Goal: Task Accomplishment & Management: Manage account settings

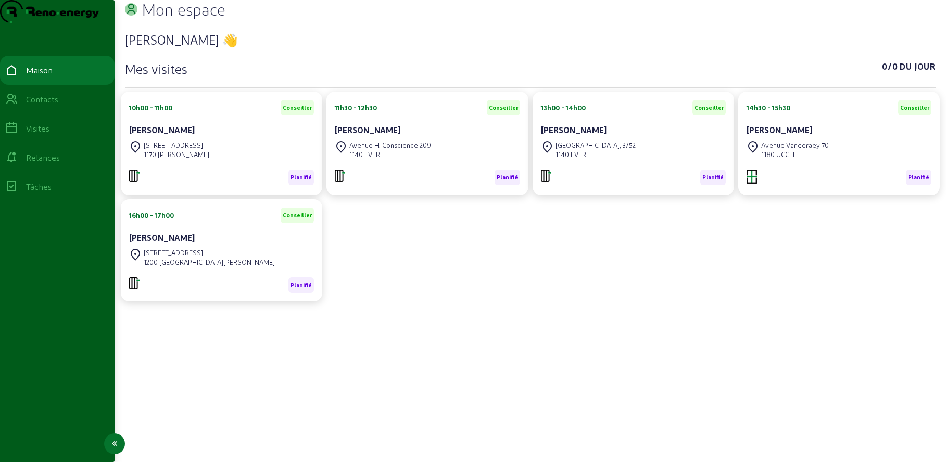
click at [55, 104] on font "Contacts" at bounding box center [42, 99] width 32 height 10
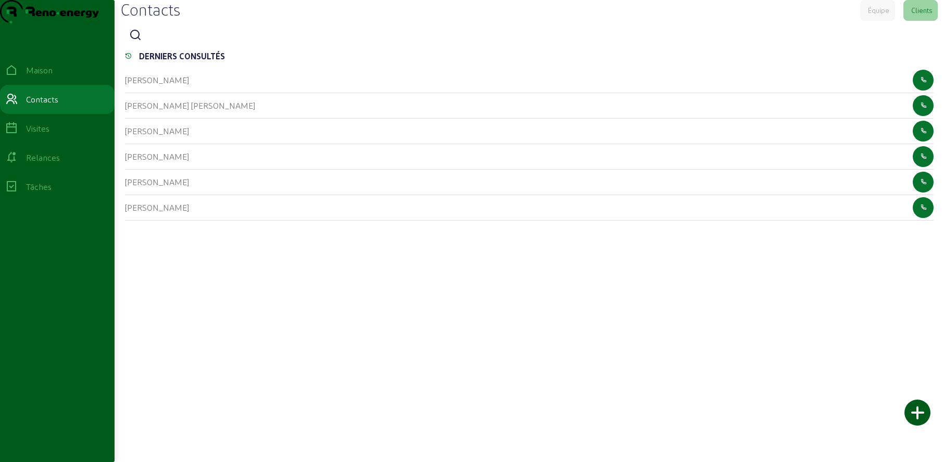
click at [138, 42] on icon at bounding box center [135, 35] width 12 height 12
click at [156, 42] on input at bounding box center [193, 36] width 94 height 12
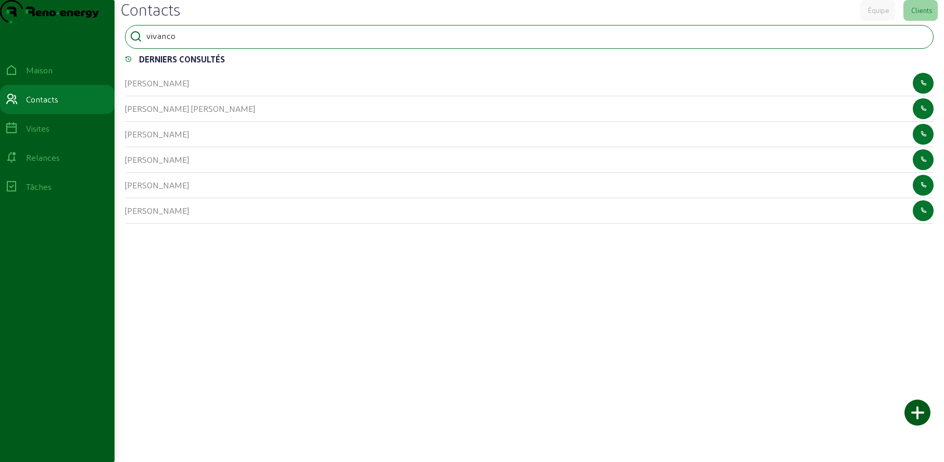
type input "vivanco"
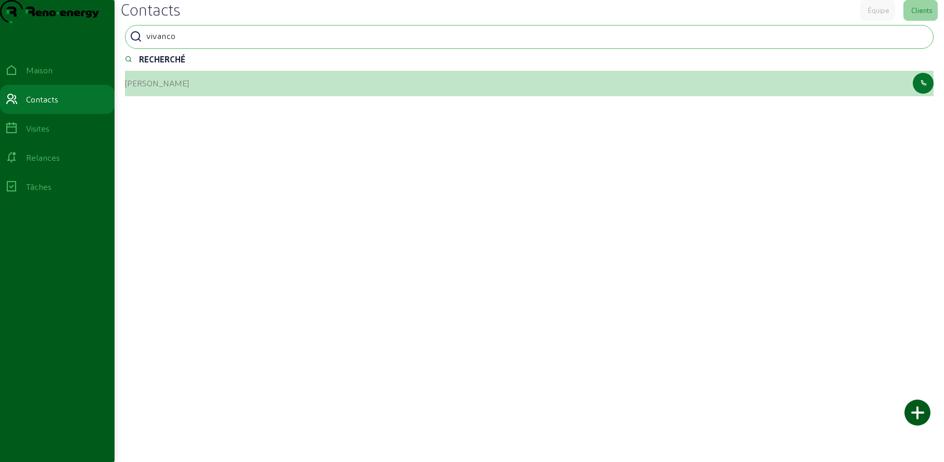
click at [150, 90] on div "[PERSON_NAME]" at bounding box center [157, 83] width 64 height 12
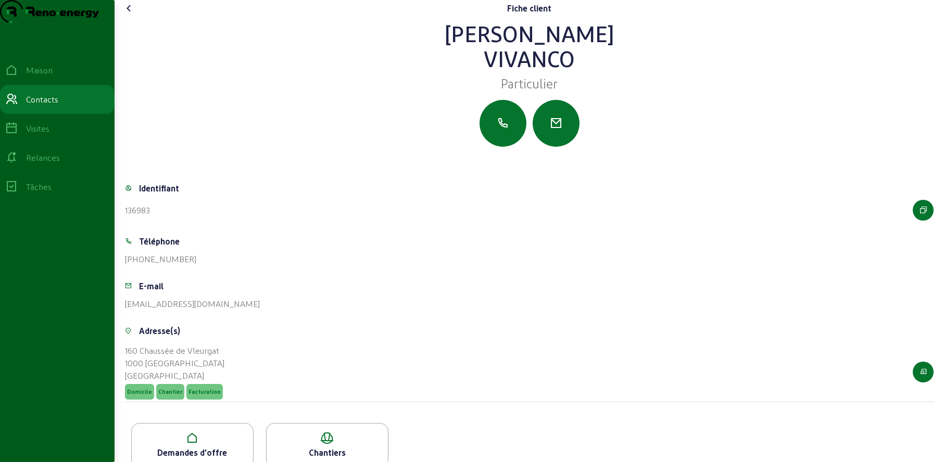
scroll to position [39, 0]
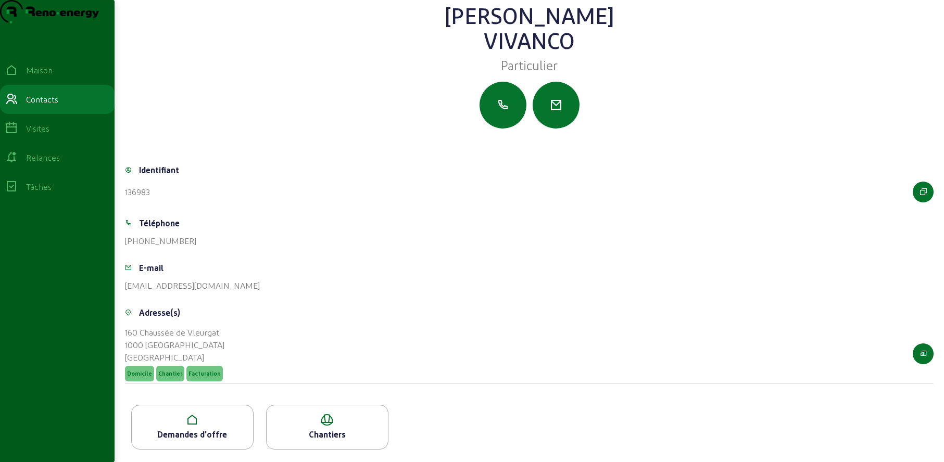
click at [227, 430] on font "Demandes d'offre" at bounding box center [192, 434] width 70 height 10
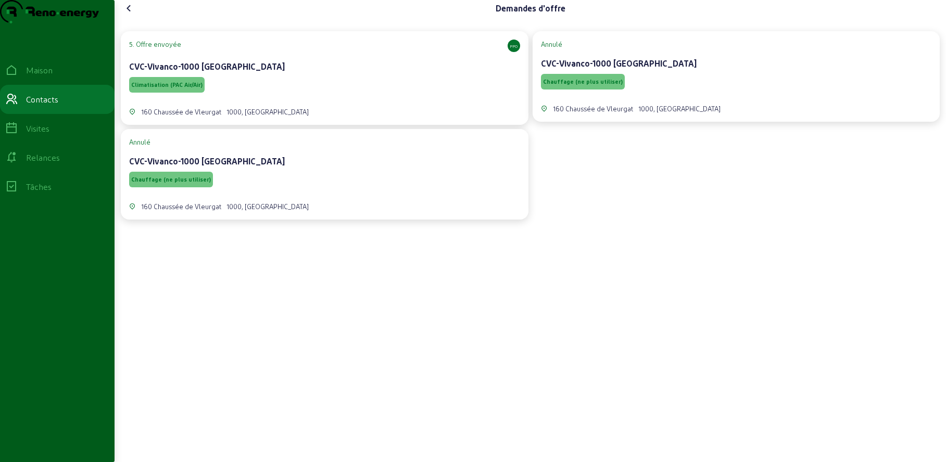
click at [292, 95] on div "Climatisation (PAC Air/Air)" at bounding box center [324, 85] width 391 height 20
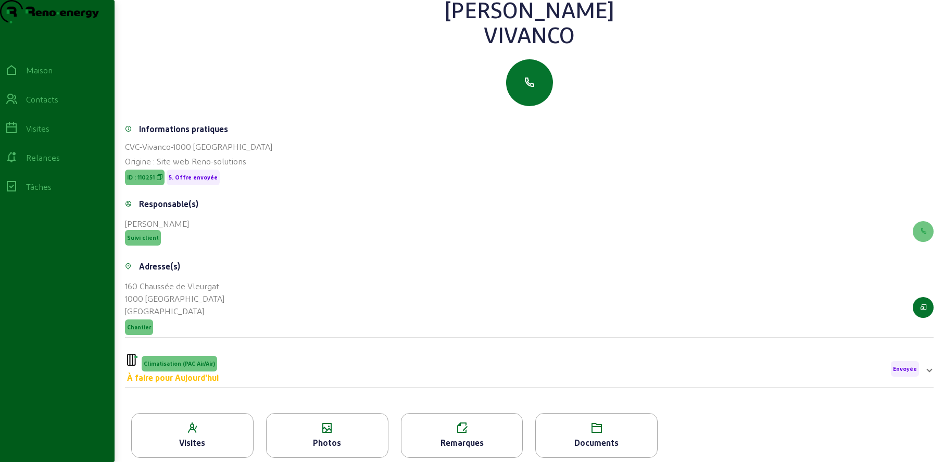
scroll to position [133, 0]
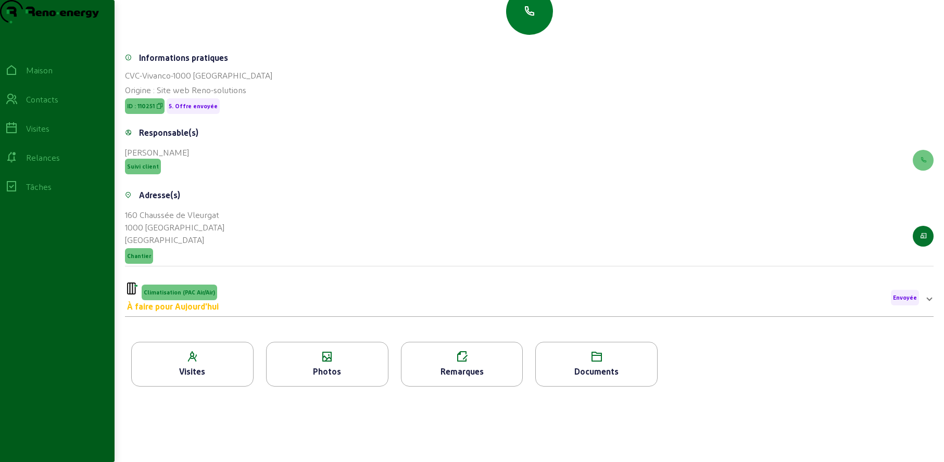
click at [536, 8] on button "button" at bounding box center [529, 11] width 47 height 47
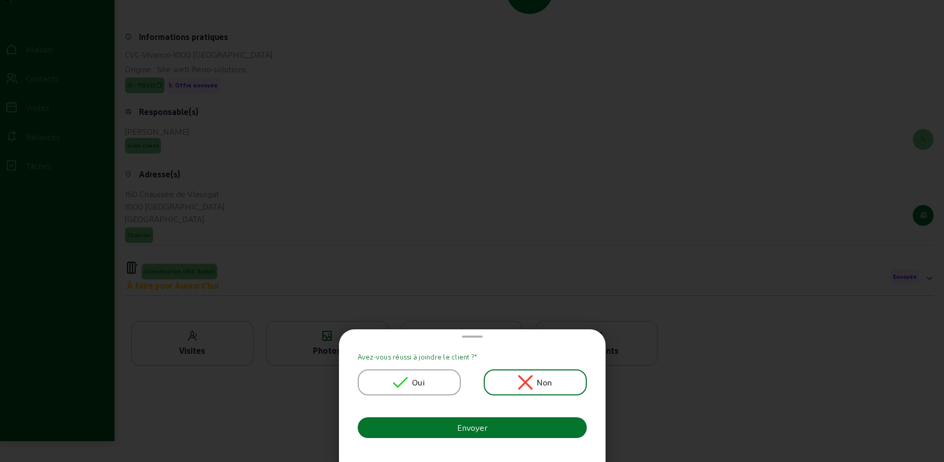
scroll to position [0, 0]
click at [389, 385] on div "Oui" at bounding box center [409, 383] width 103 height 26
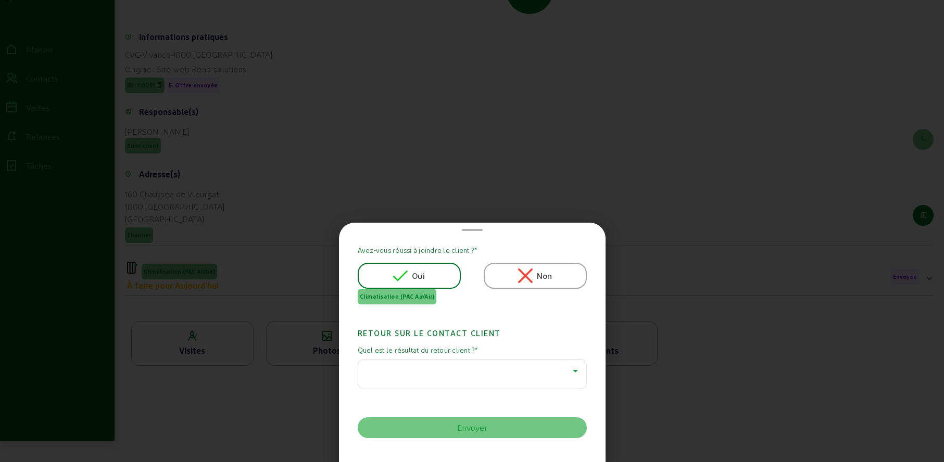
click at [402, 366] on div at bounding box center [469, 371] width 206 height 12
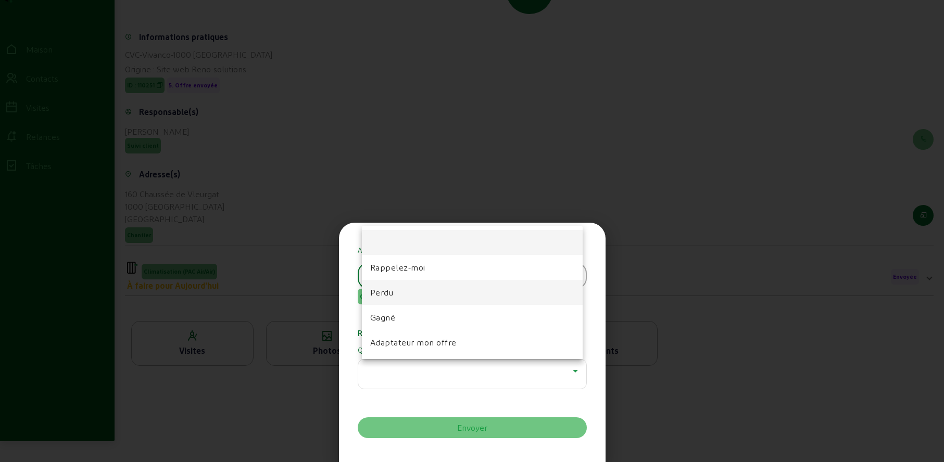
click at [394, 296] on mat-option "Perdu" at bounding box center [472, 292] width 221 height 25
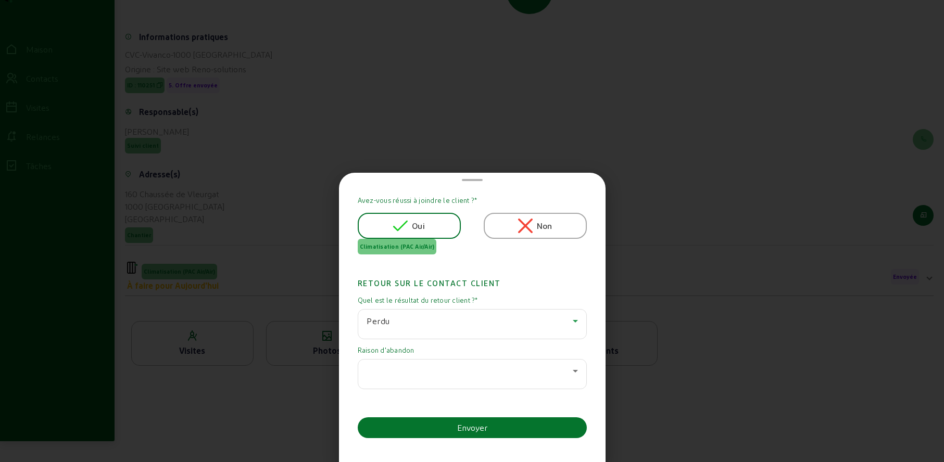
click at [399, 365] on div at bounding box center [469, 371] width 206 height 12
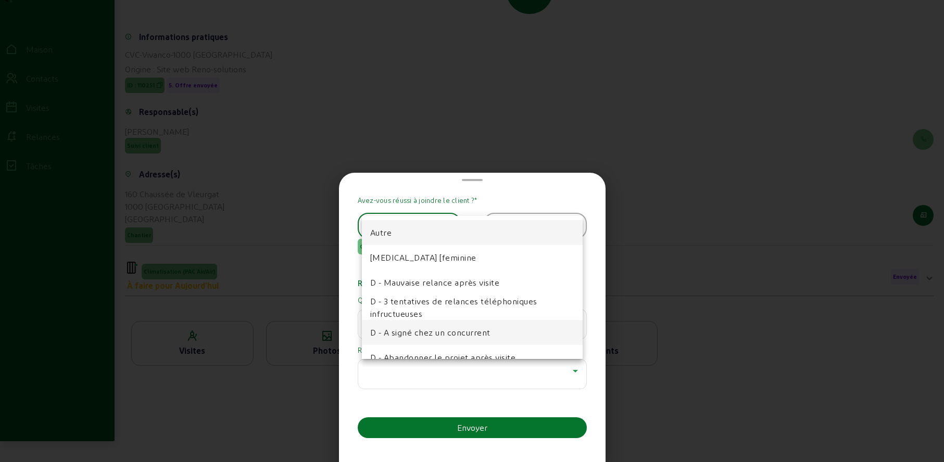
click at [398, 333] on font "D - A signé chez un concurrent" at bounding box center [430, 332] width 120 height 10
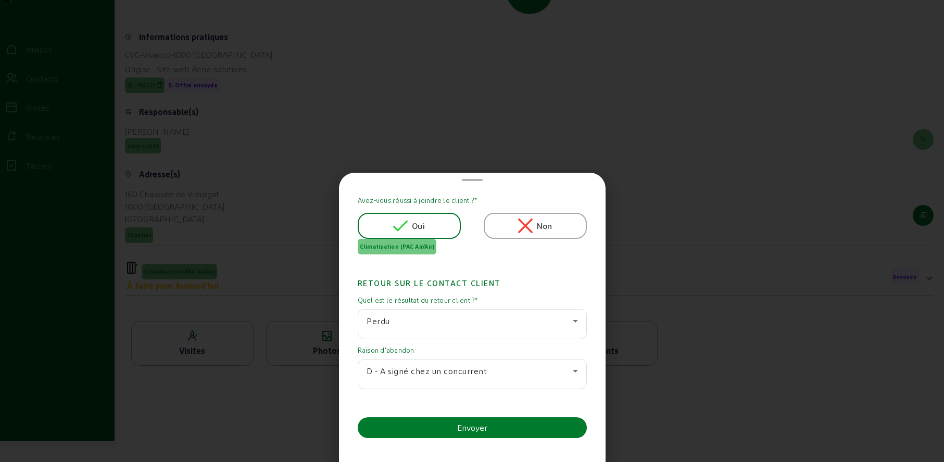
click at [426, 422] on button "Envoyer" at bounding box center [472, 427] width 229 height 21
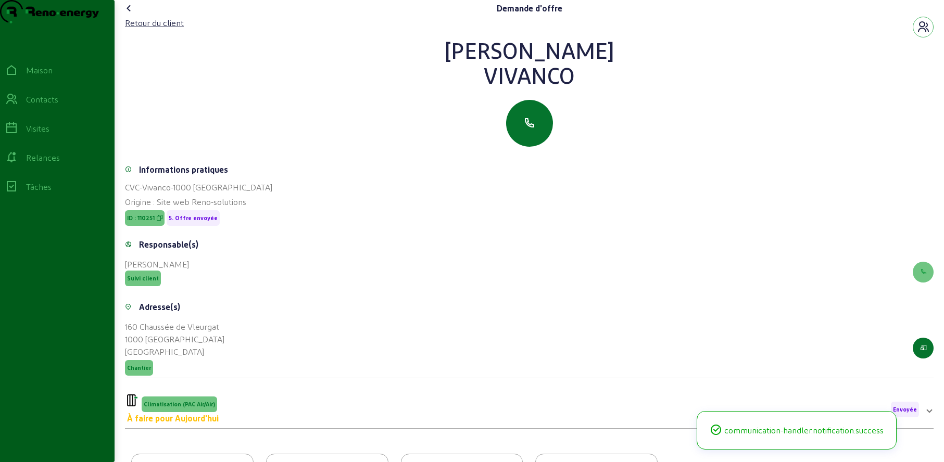
scroll to position [121, 0]
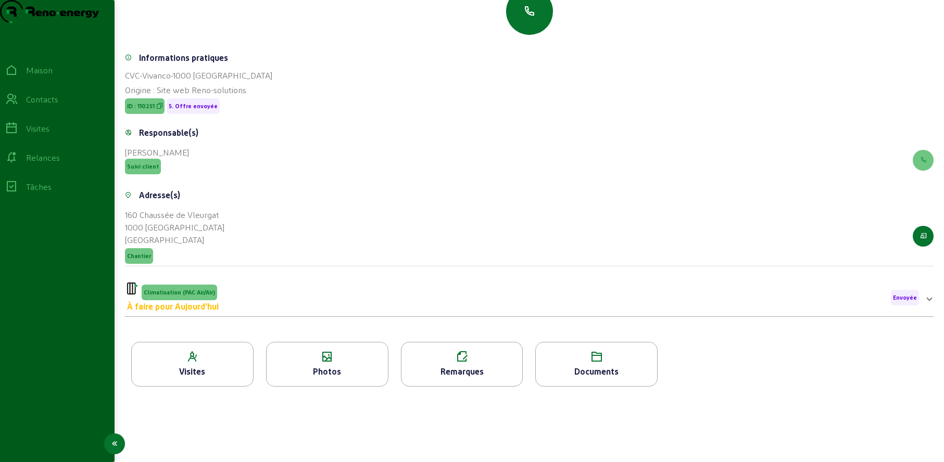
click at [18, 106] on icon at bounding box center [11, 99] width 12 height 12
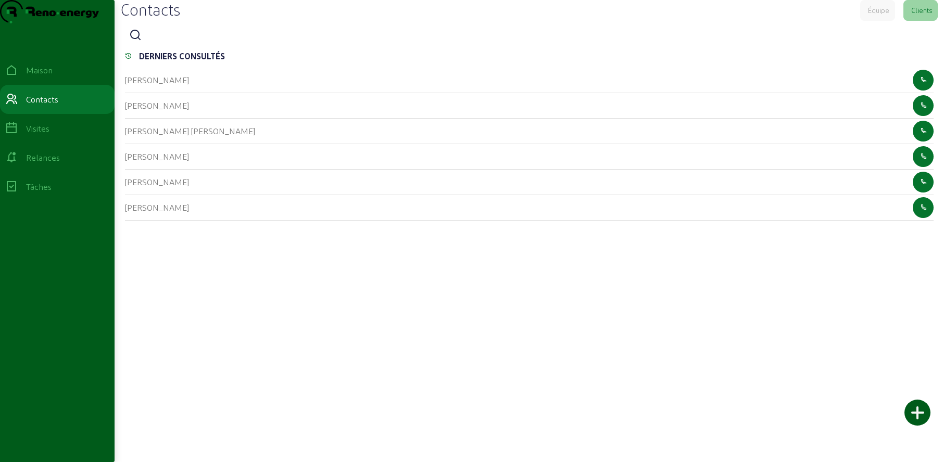
click at [138, 42] on icon at bounding box center [135, 35] width 12 height 12
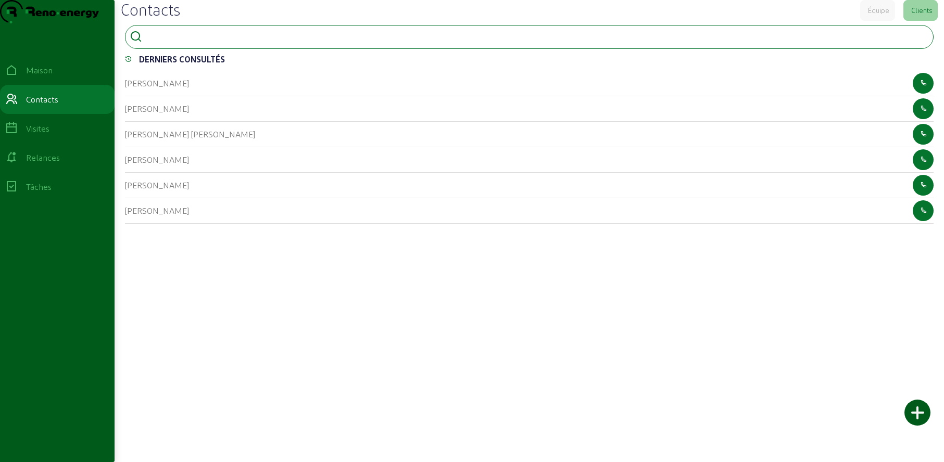
click at [171, 42] on input at bounding box center [193, 36] width 94 height 12
type input "[PERSON_NAME]"
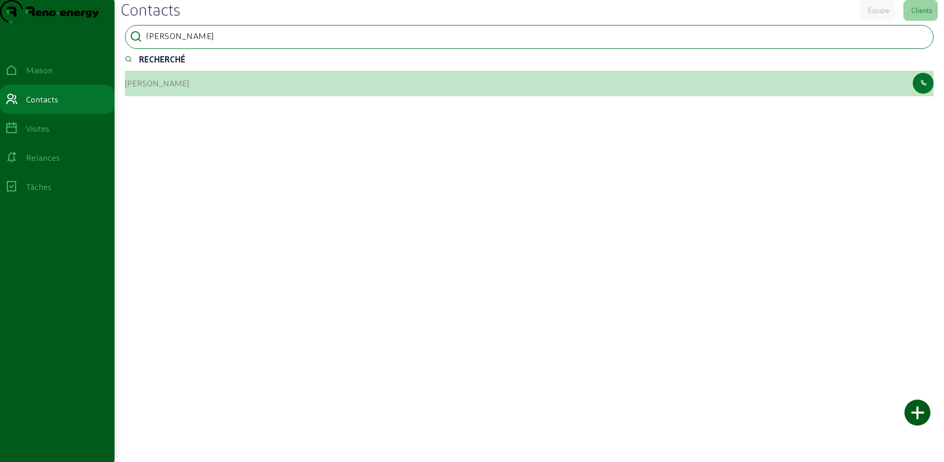
click at [150, 88] on font "[PERSON_NAME]" at bounding box center [157, 83] width 64 height 10
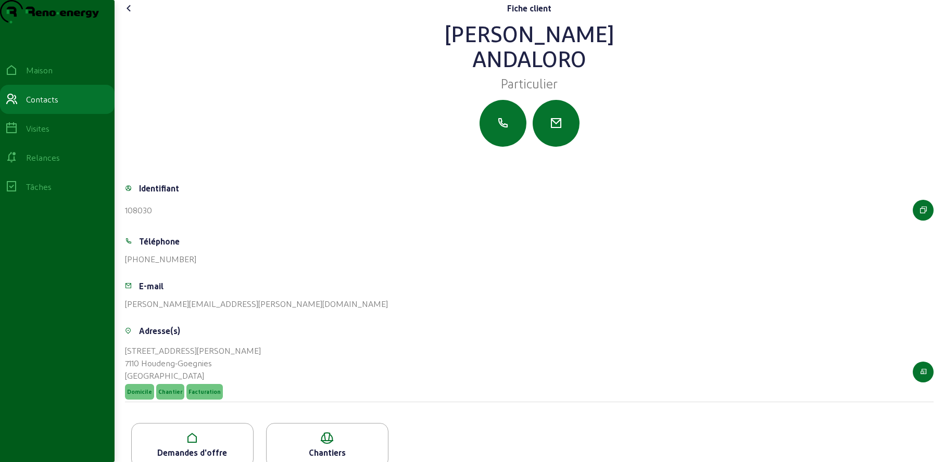
scroll to position [39, 0]
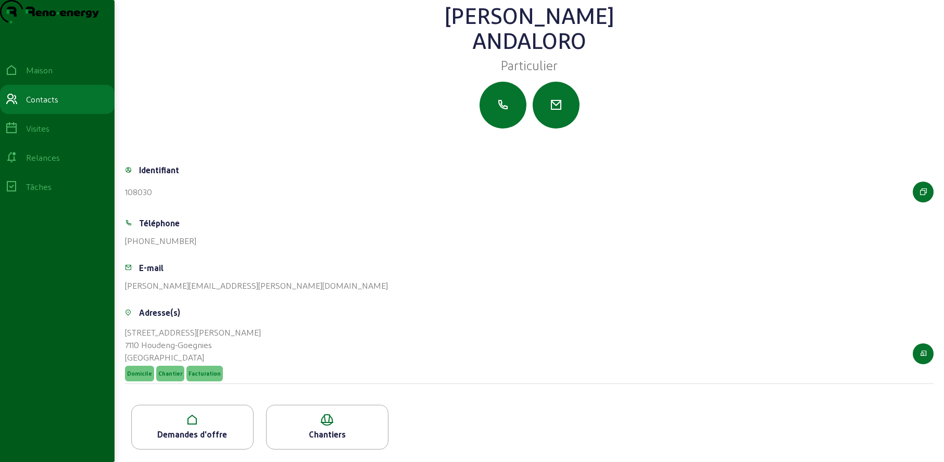
click at [223, 421] on icon at bounding box center [192, 420] width 121 height 12
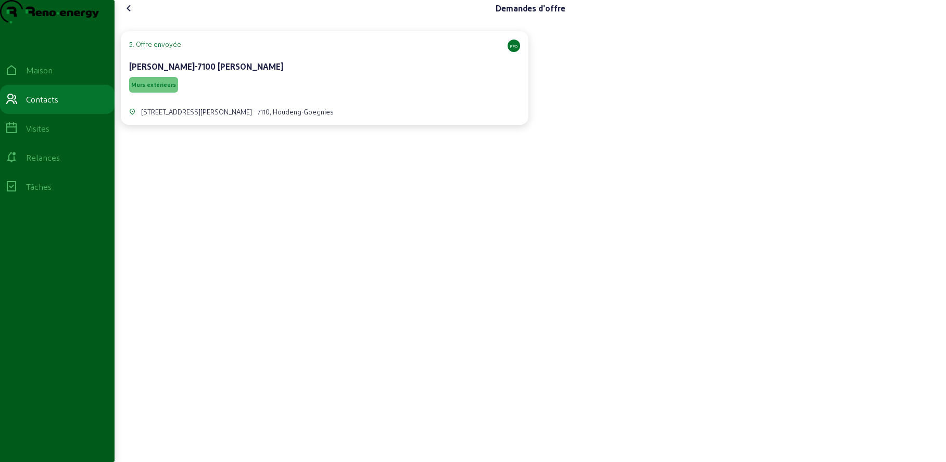
click at [301, 95] on div "Murs extérieurs" at bounding box center [324, 85] width 391 height 20
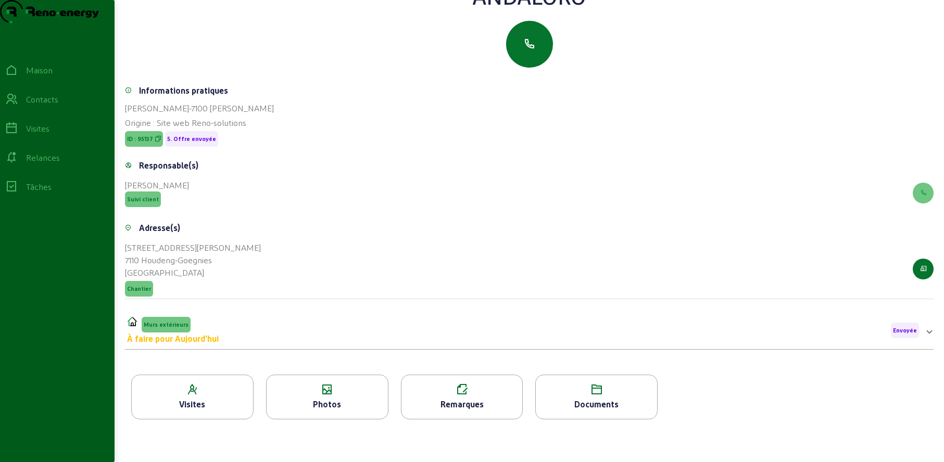
scroll to position [133, 0]
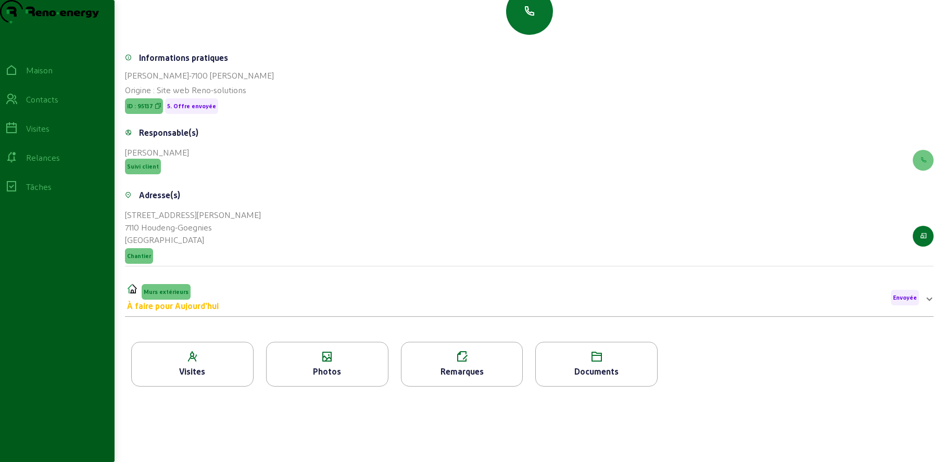
click at [302, 356] on icon at bounding box center [327, 357] width 121 height 12
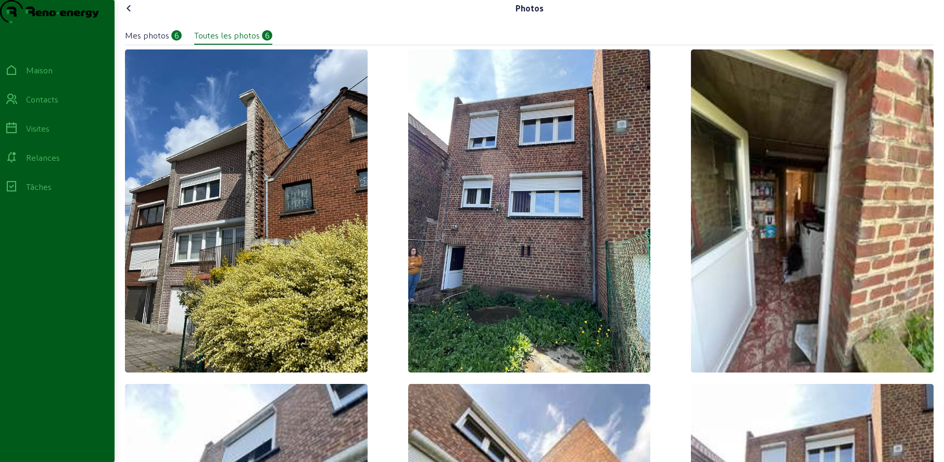
click at [130, 15] on icon at bounding box center [129, 8] width 12 height 12
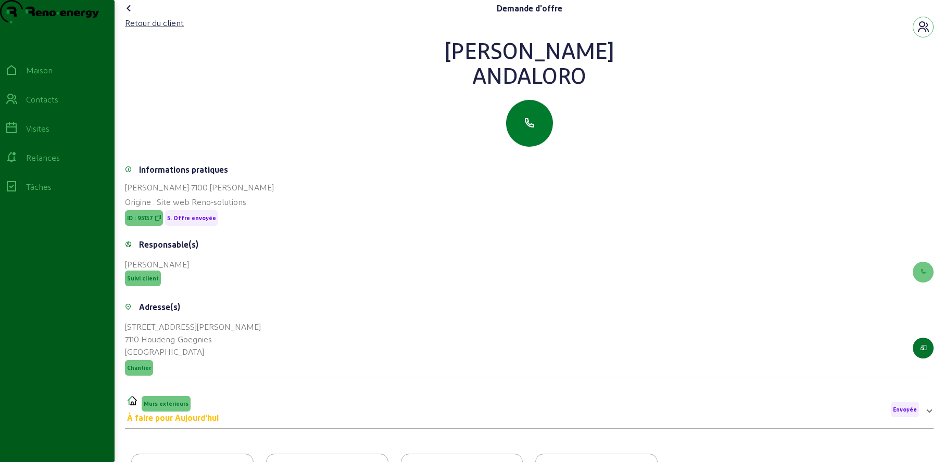
click at [537, 144] on button "button" at bounding box center [529, 123] width 47 height 47
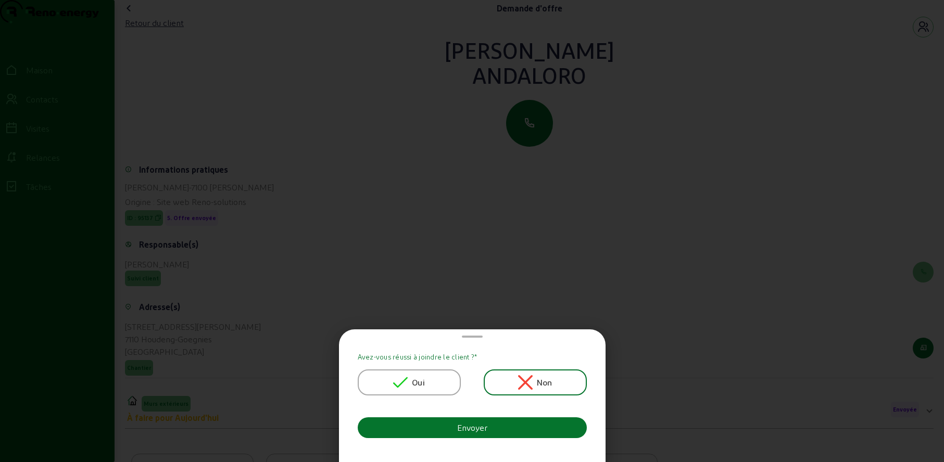
click at [404, 377] on icon at bounding box center [400, 382] width 15 height 15
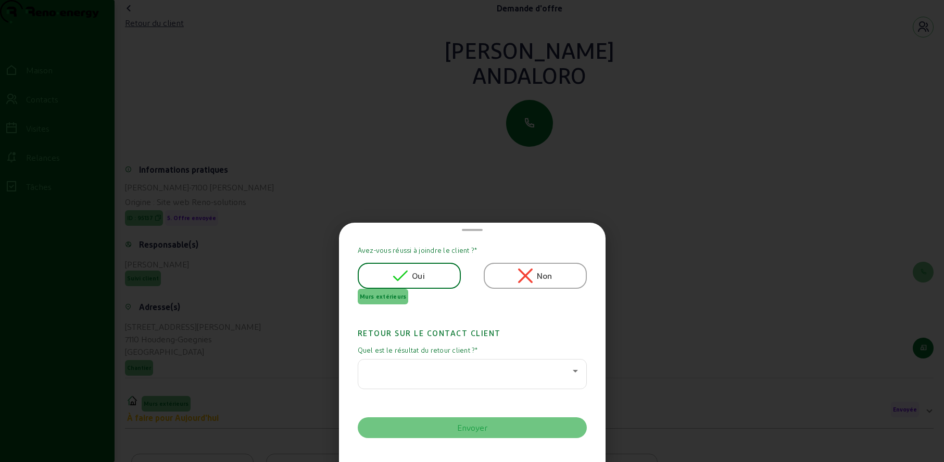
click at [398, 369] on div at bounding box center [469, 371] width 206 height 12
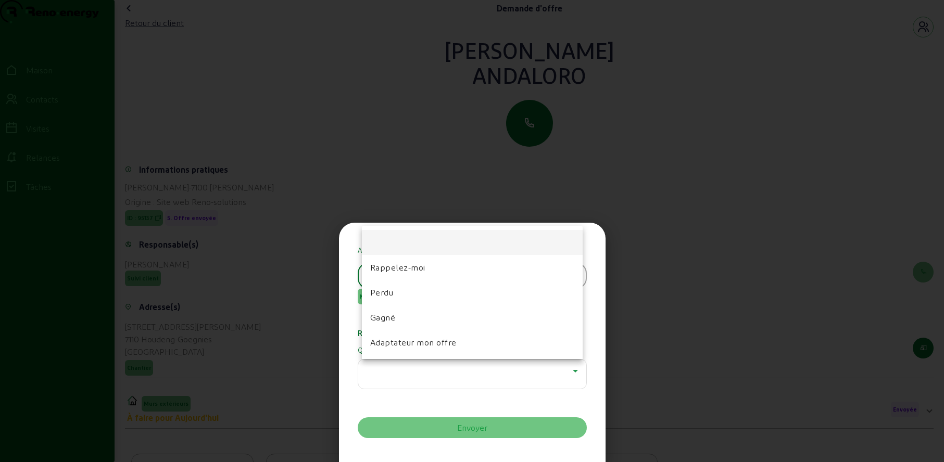
click at [396, 294] on mat-option "Perdu" at bounding box center [472, 292] width 221 height 25
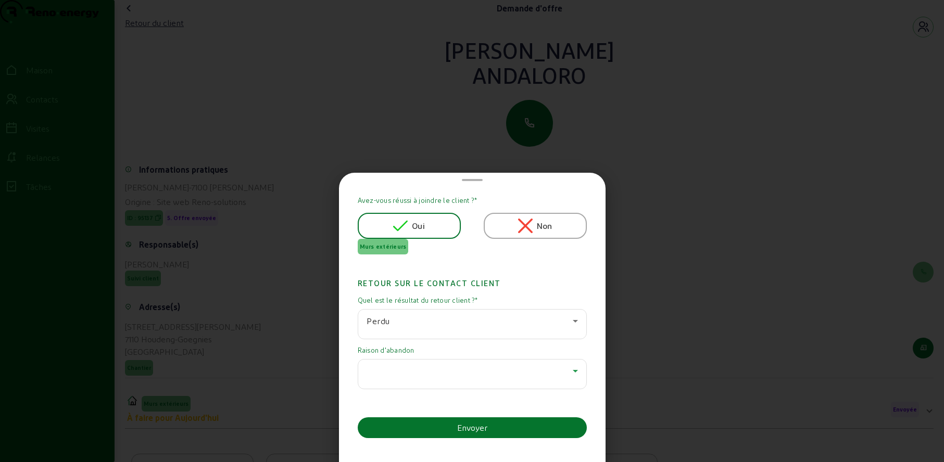
click at [408, 375] on div at bounding box center [469, 371] width 206 height 12
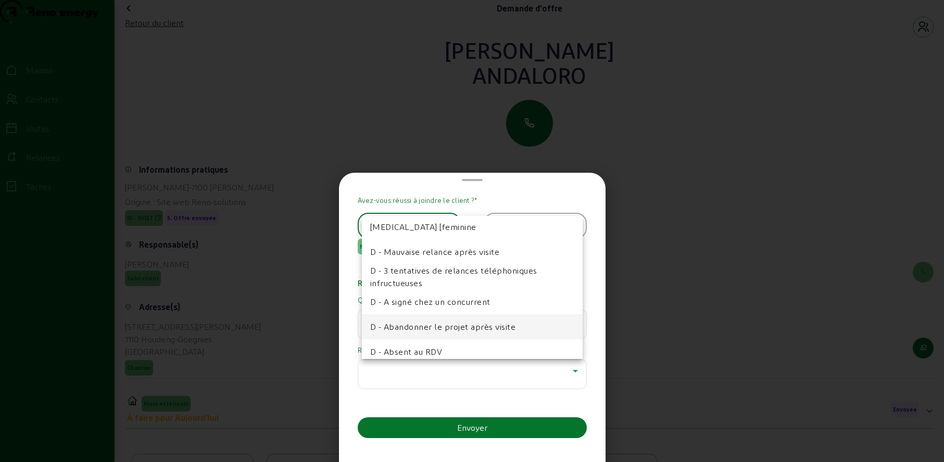
scroll to position [33, 0]
click at [408, 323] on font "D - Abandonner le projet après visite" at bounding box center [443, 325] width 146 height 10
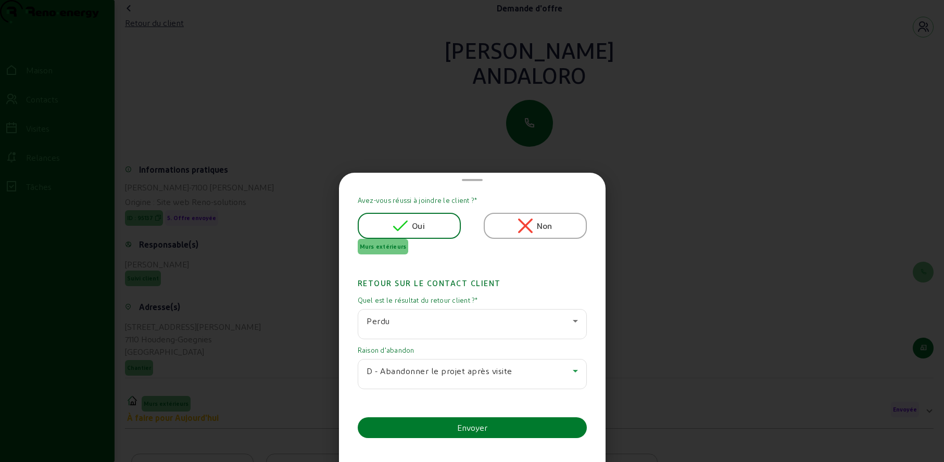
click at [427, 429] on button "Envoyer" at bounding box center [472, 427] width 229 height 21
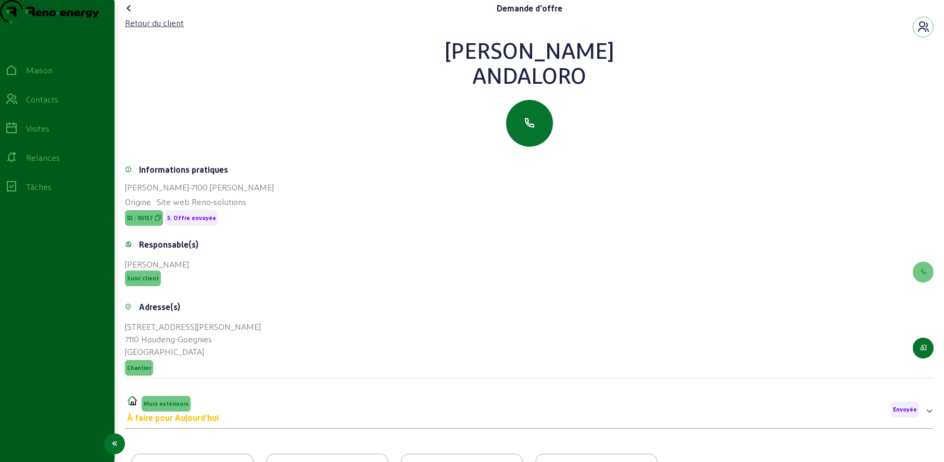
click at [18, 106] on icon at bounding box center [11, 99] width 12 height 12
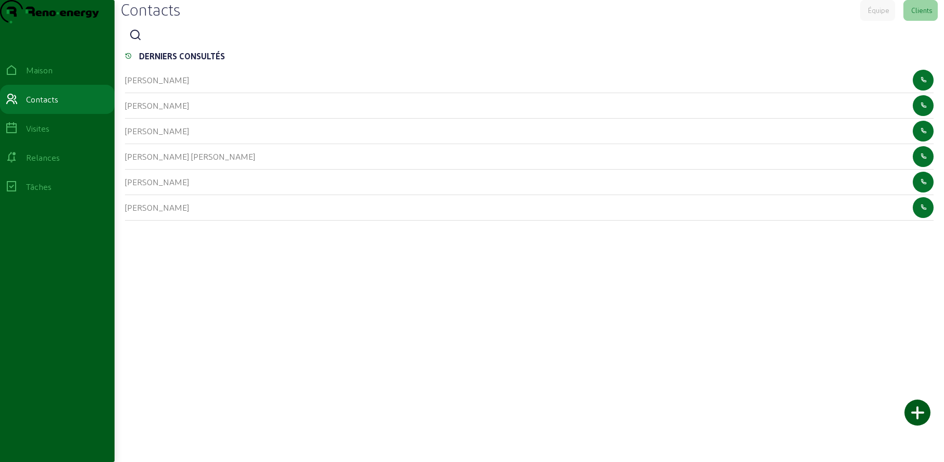
click at [131, 42] on icon at bounding box center [135, 35] width 12 height 12
click at [166, 42] on input at bounding box center [193, 36] width 94 height 12
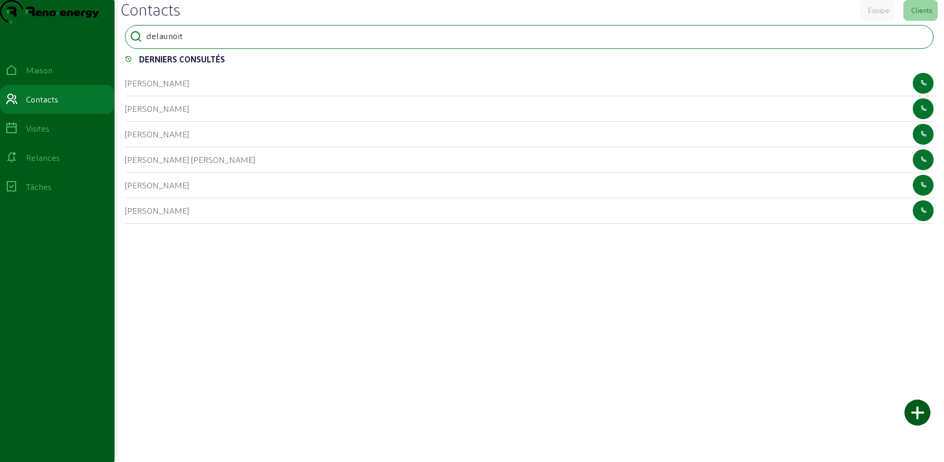
type input "delaunoit"
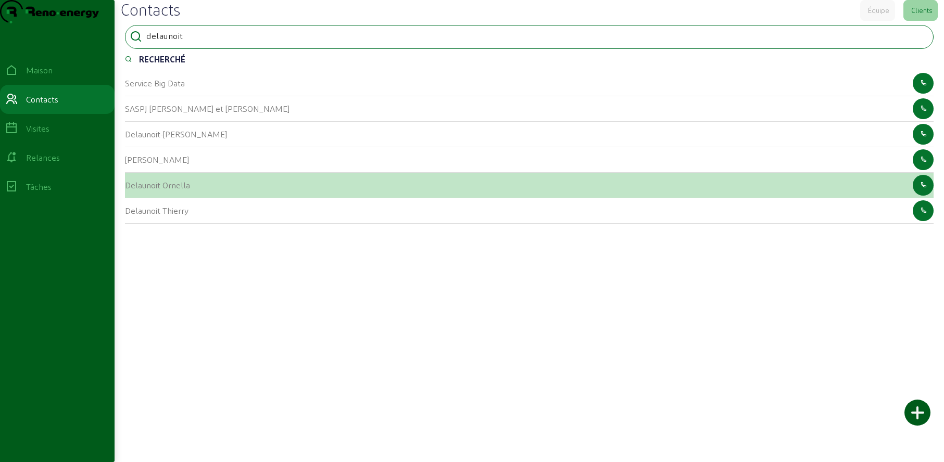
click at [138, 190] on font "Delaunoit Ornella" at bounding box center [157, 185] width 65 height 10
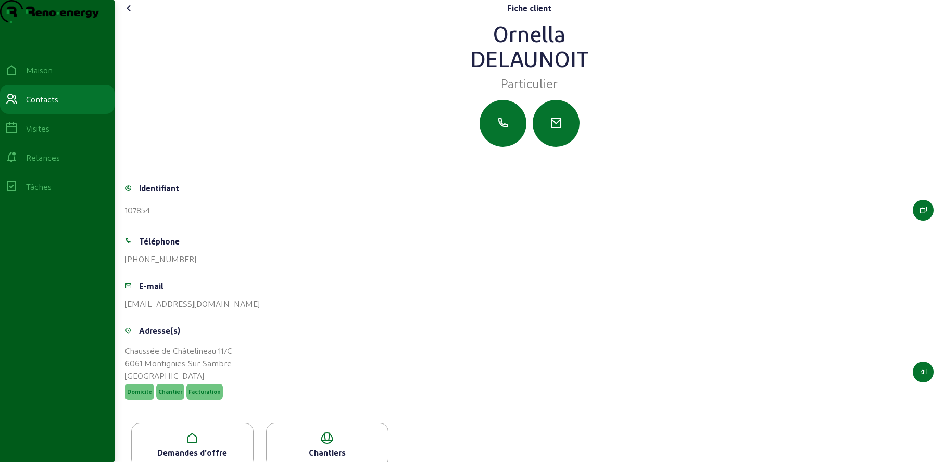
scroll to position [39, 0]
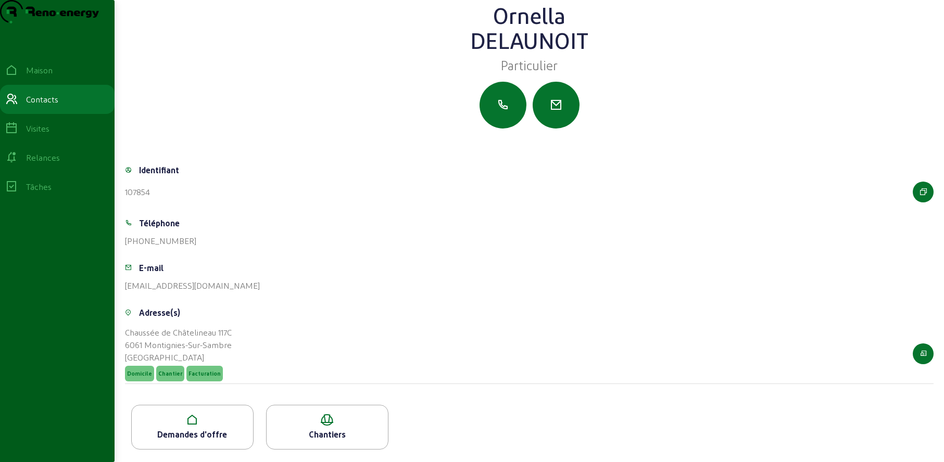
click at [220, 432] on font "Demandes d'offre" at bounding box center [192, 434] width 70 height 10
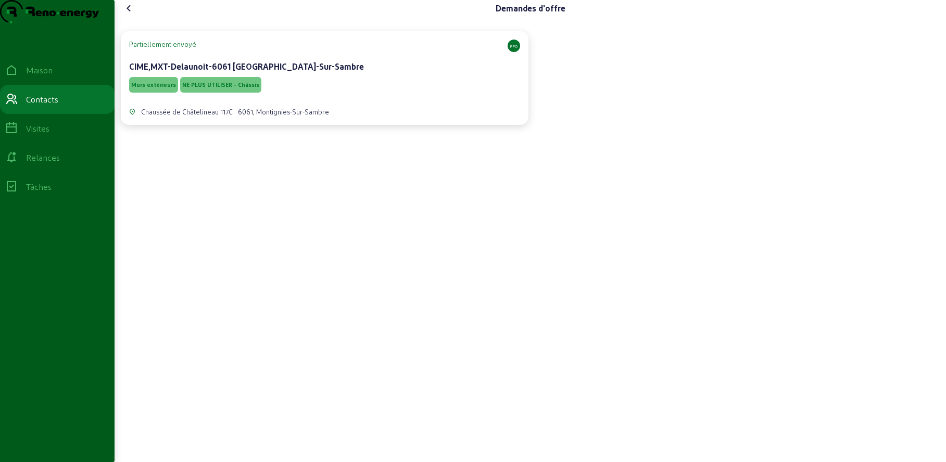
click at [322, 95] on div "Murs extérieurs NE PLUS UTILISER - Châssis" at bounding box center [324, 85] width 391 height 20
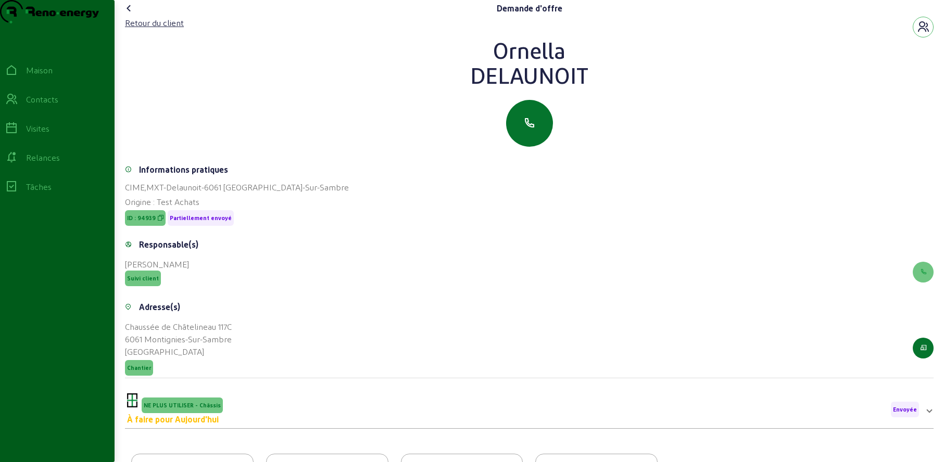
scroll to position [133, 0]
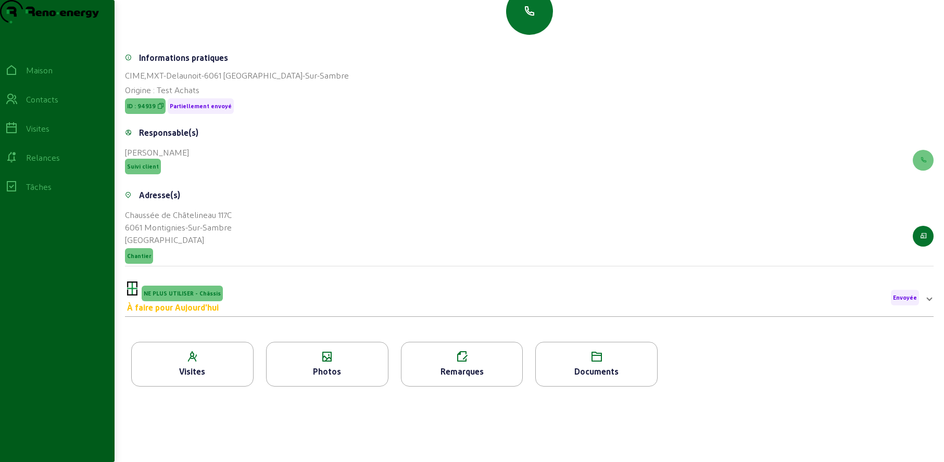
click at [334, 358] on icon at bounding box center [327, 357] width 121 height 12
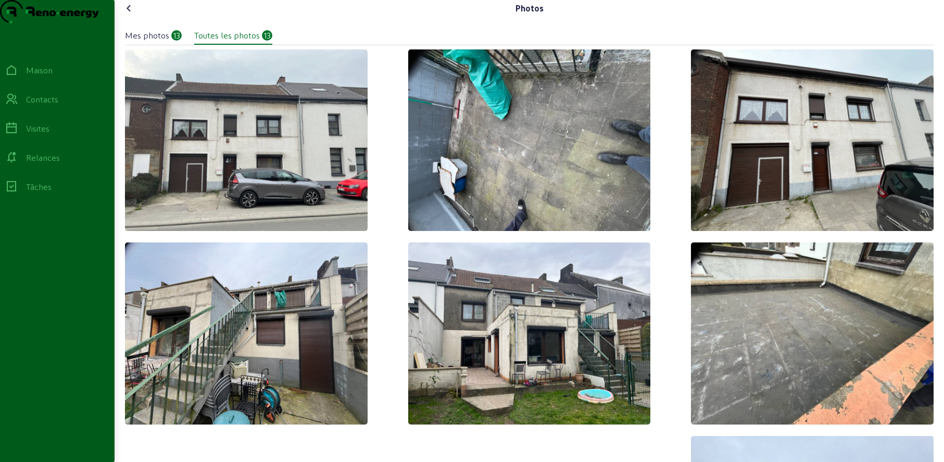
click at [132, 15] on icon at bounding box center [129, 8] width 12 height 12
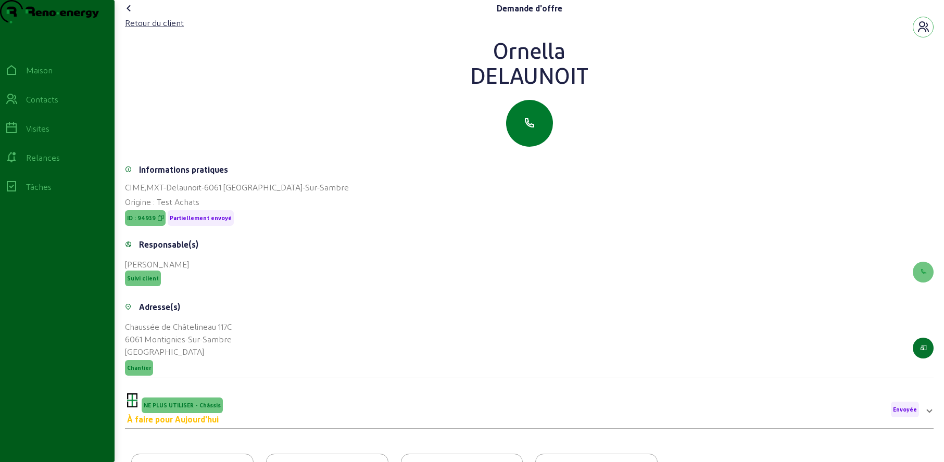
click at [534, 147] on button "button" at bounding box center [529, 123] width 47 height 47
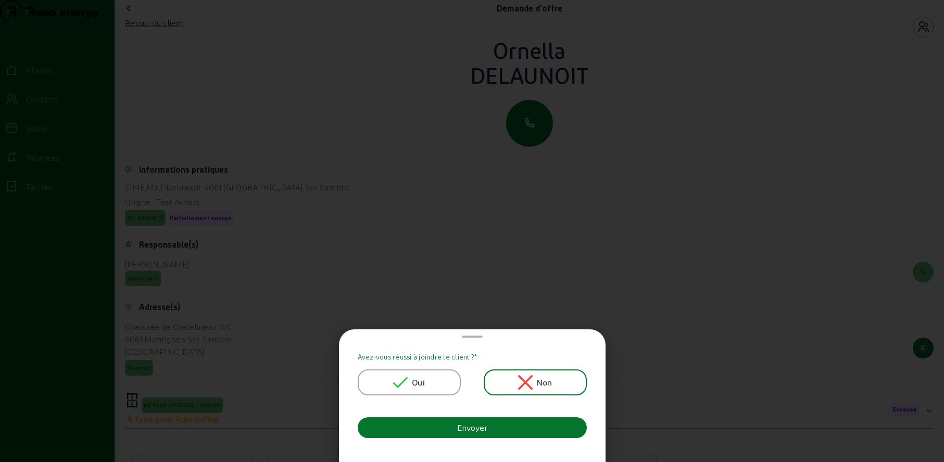
click at [405, 386] on icon at bounding box center [400, 382] width 15 height 15
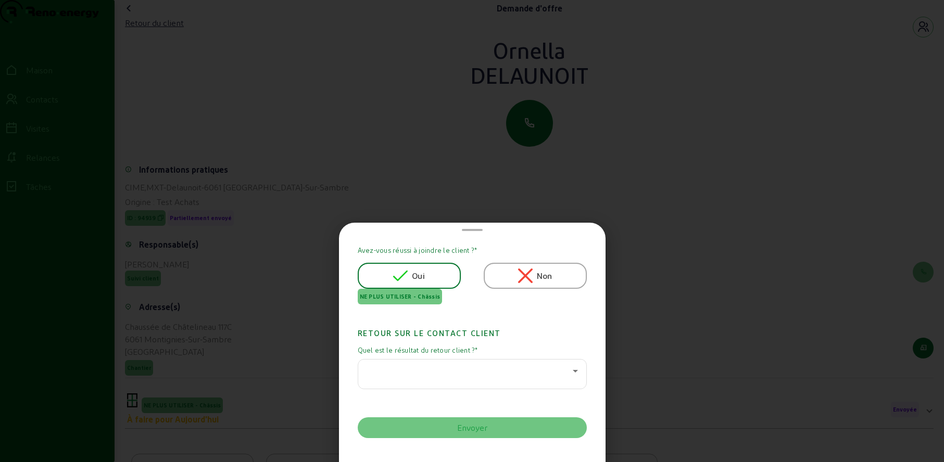
click at [402, 369] on div at bounding box center [469, 371] width 206 height 12
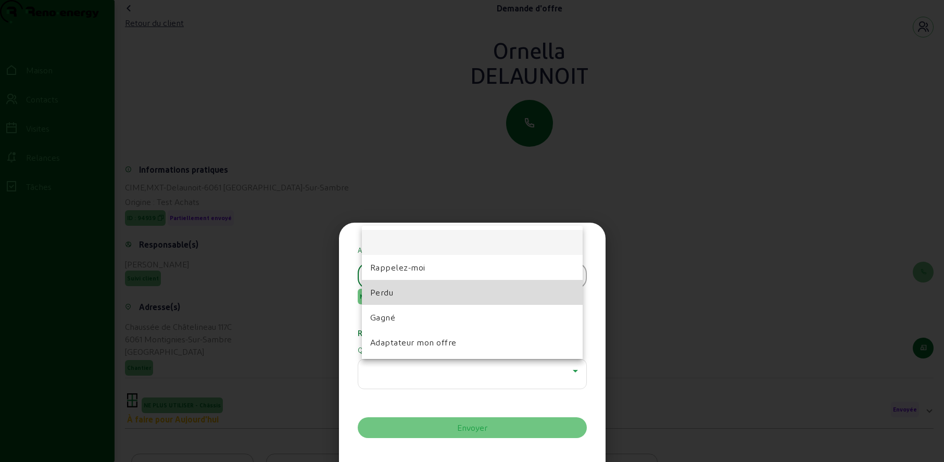
click at [401, 294] on mat-option "Perdu" at bounding box center [472, 292] width 221 height 25
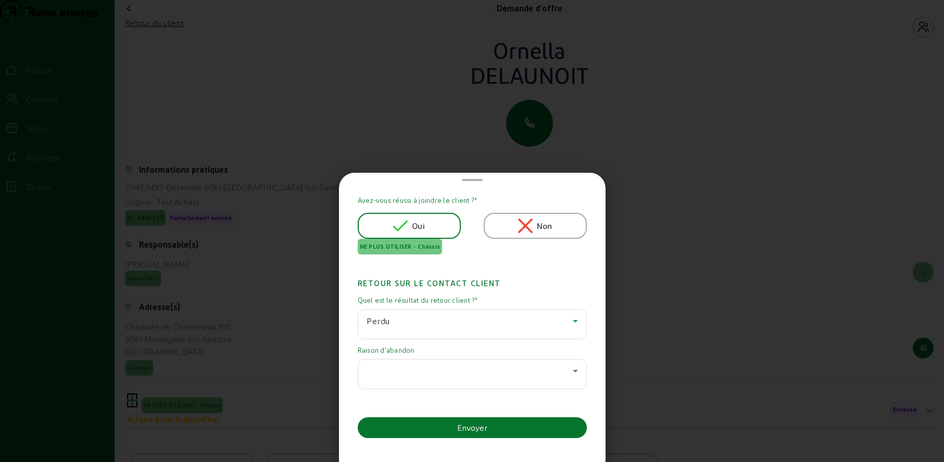
click at [397, 371] on div at bounding box center [469, 371] width 206 height 12
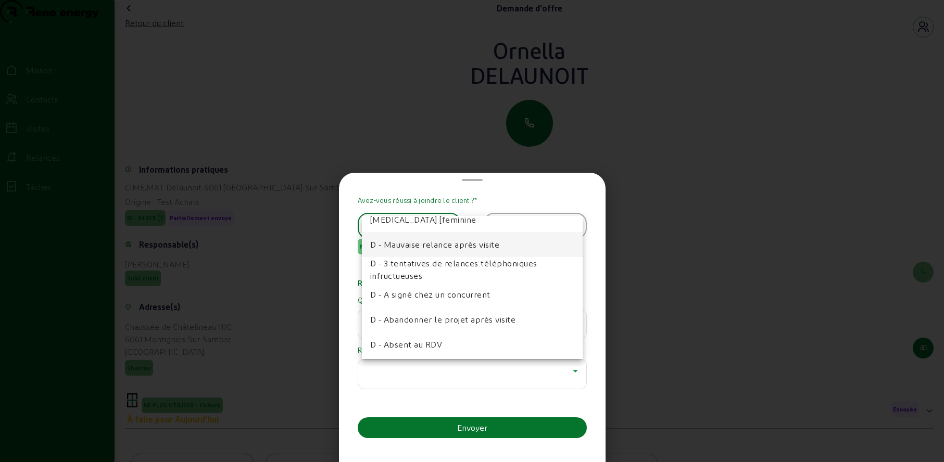
scroll to position [46, 0]
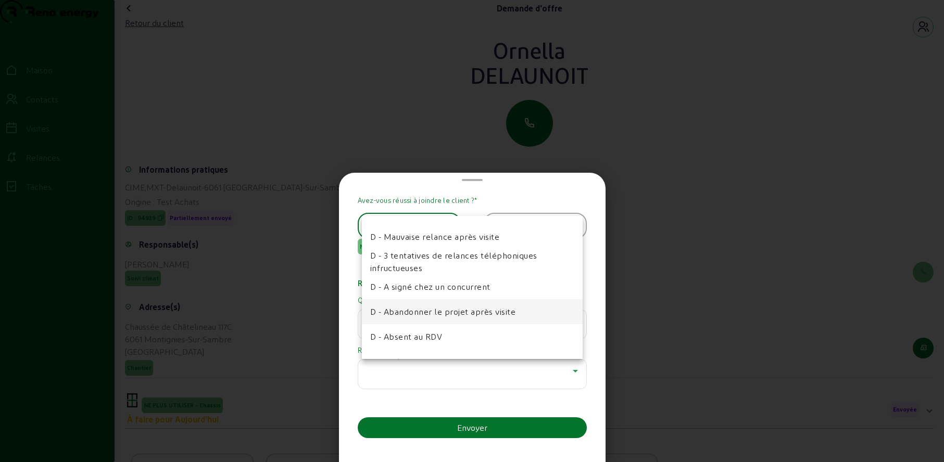
click at [422, 310] on font "D - Abandonner le projet après visite" at bounding box center [443, 312] width 146 height 10
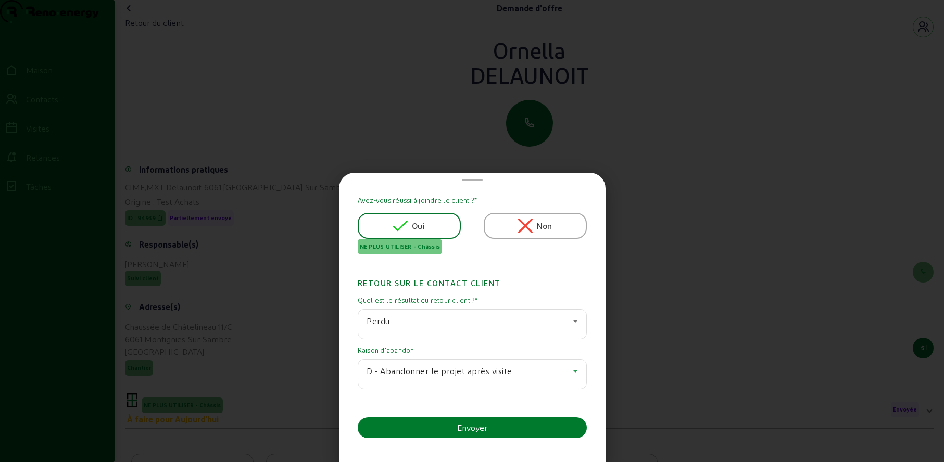
click at [418, 427] on button "Envoyer" at bounding box center [472, 427] width 229 height 21
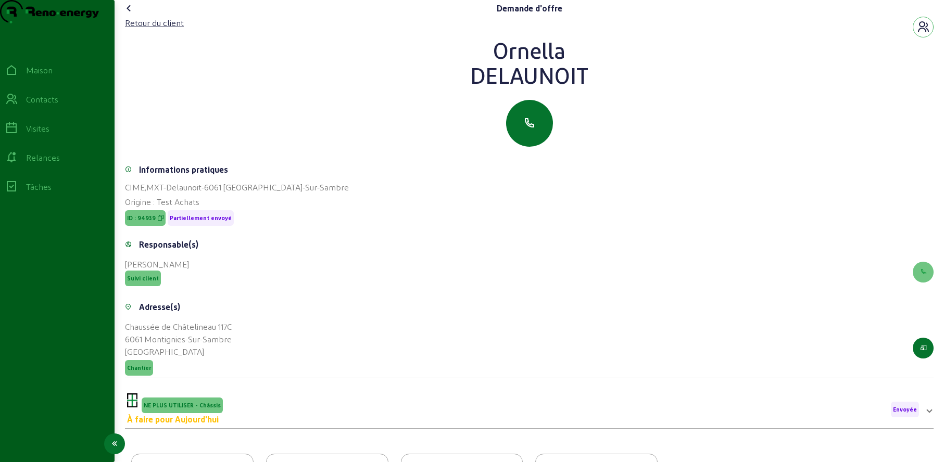
click at [26, 106] on div "Contacts" at bounding box center [57, 99] width 104 height 12
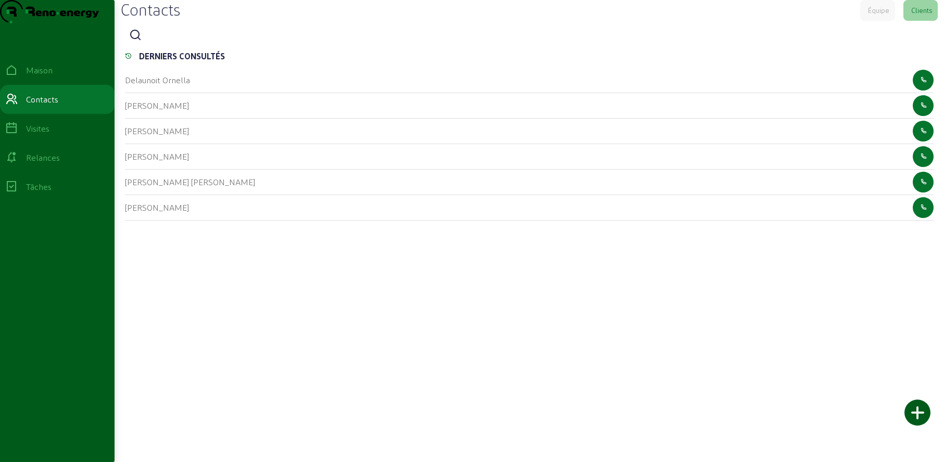
click at [136, 42] on icon at bounding box center [135, 35] width 12 height 12
click at [164, 42] on input at bounding box center [193, 36] width 94 height 12
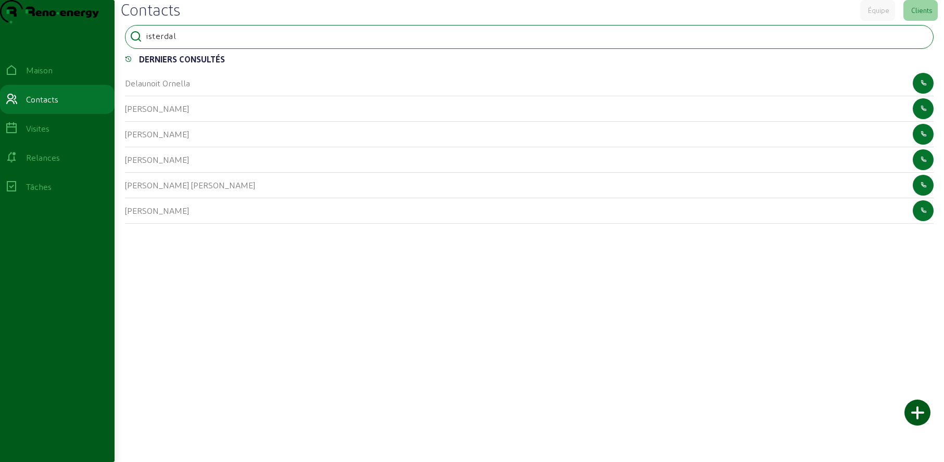
type input "isterdal"
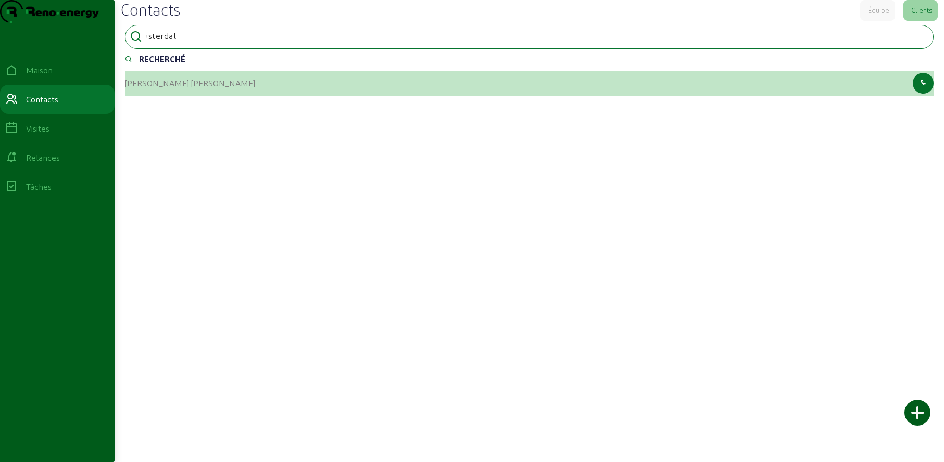
click at [136, 90] on div "[PERSON_NAME] [PERSON_NAME]" at bounding box center [190, 83] width 130 height 12
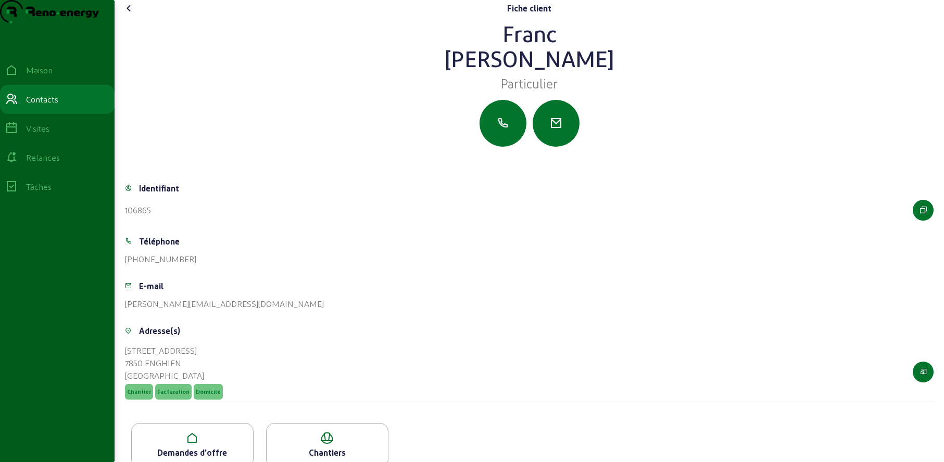
scroll to position [39, 0]
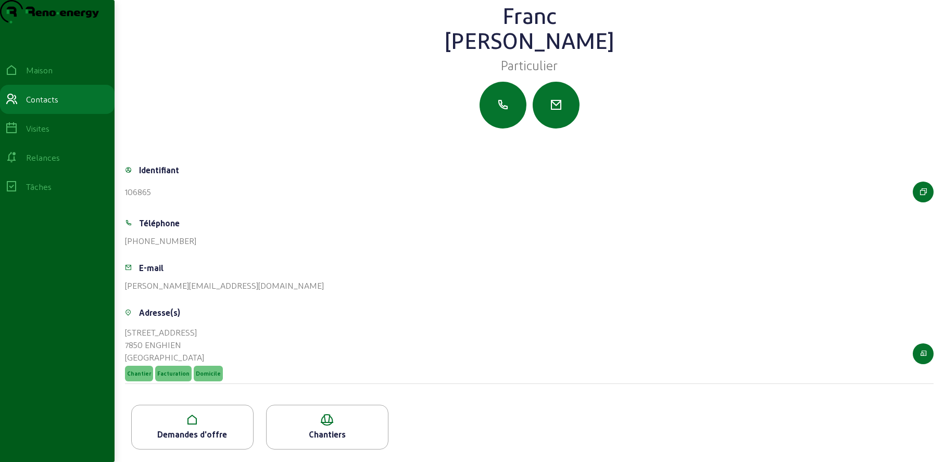
click at [202, 420] on icon at bounding box center [192, 420] width 121 height 12
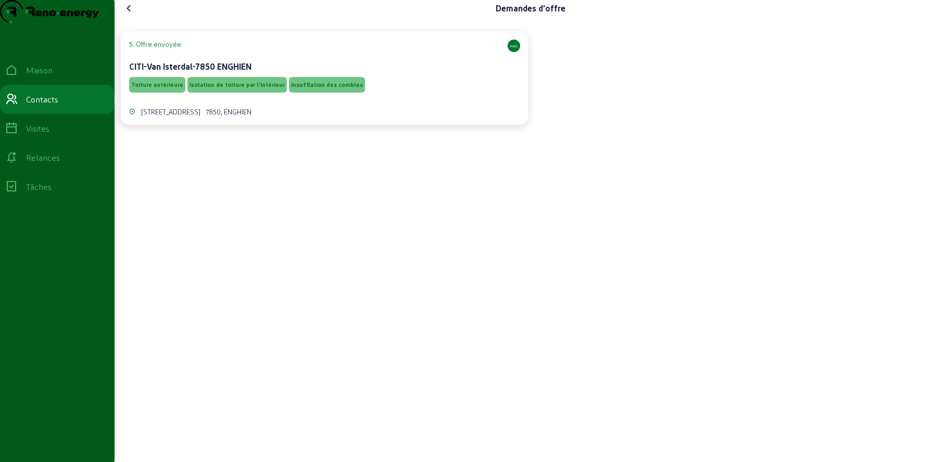
click at [301, 73] on div "5. Offre envoyée PPO CITI-Van Isterdal-7850 ENGHIEN" at bounding box center [324, 57] width 391 height 35
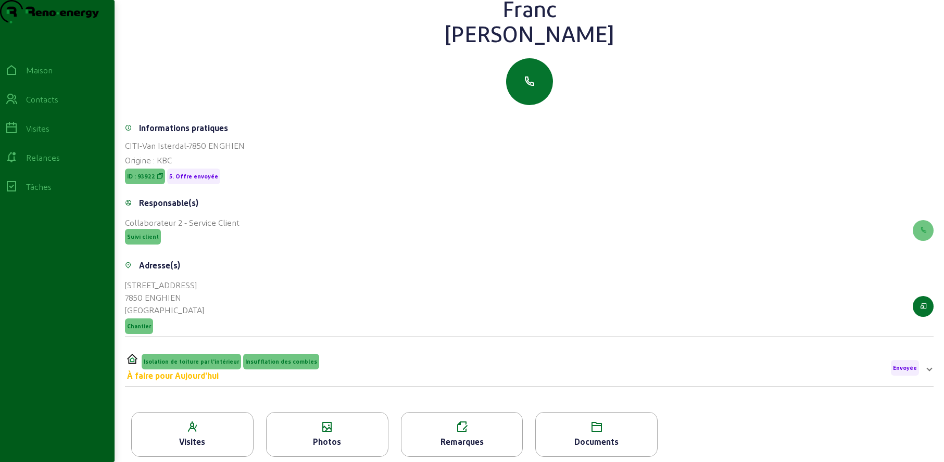
scroll to position [133, 0]
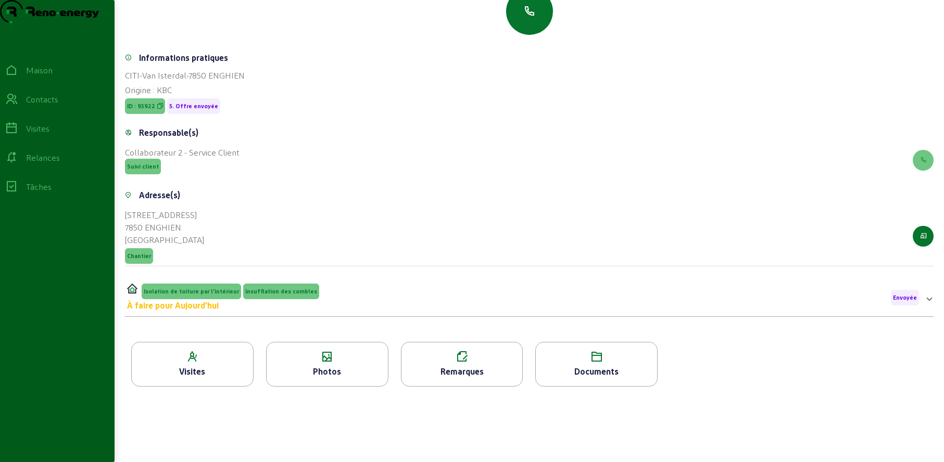
click at [327, 382] on div "Photos" at bounding box center [327, 364] width 122 height 45
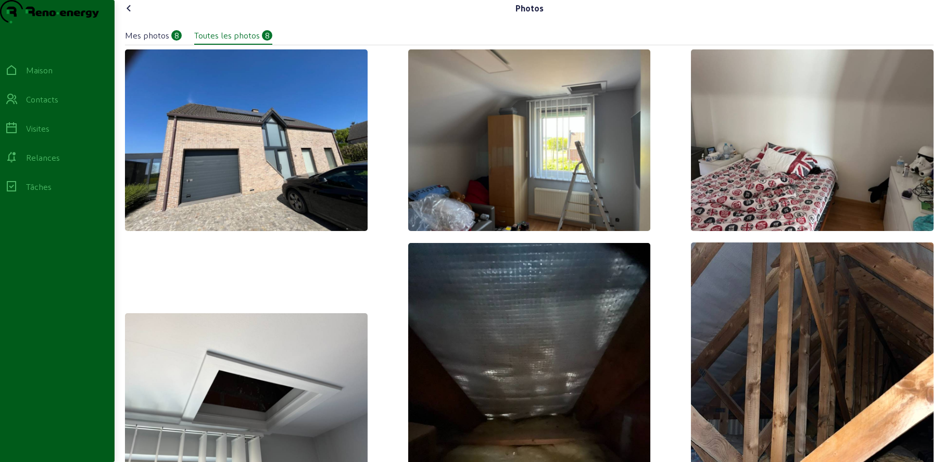
click at [134, 15] on icon at bounding box center [129, 8] width 12 height 12
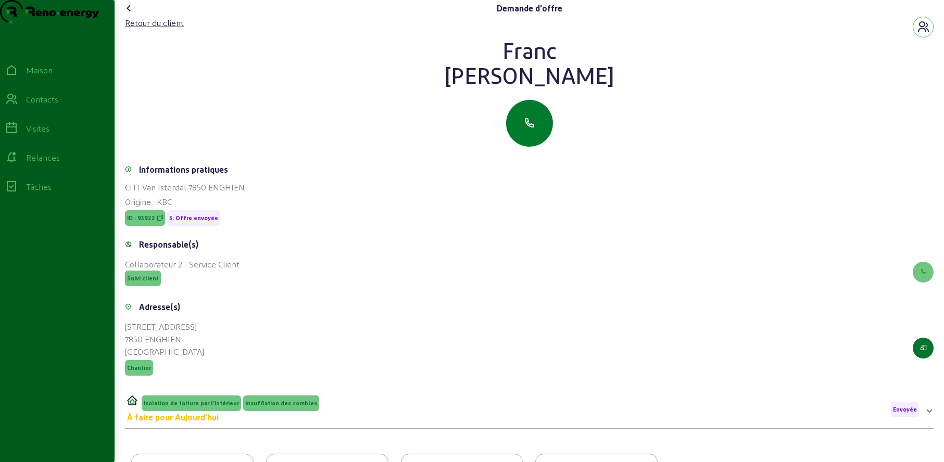
click at [522, 135] on button "button" at bounding box center [529, 123] width 47 height 47
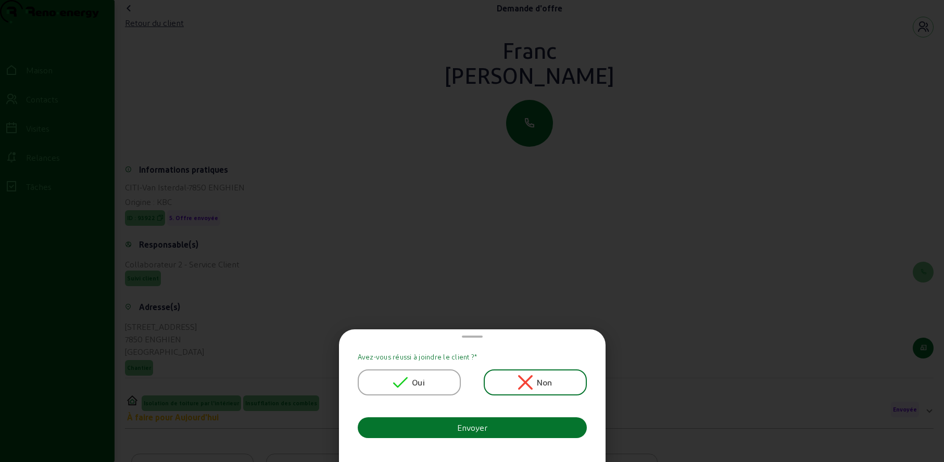
click at [388, 383] on div "Oui" at bounding box center [409, 383] width 103 height 26
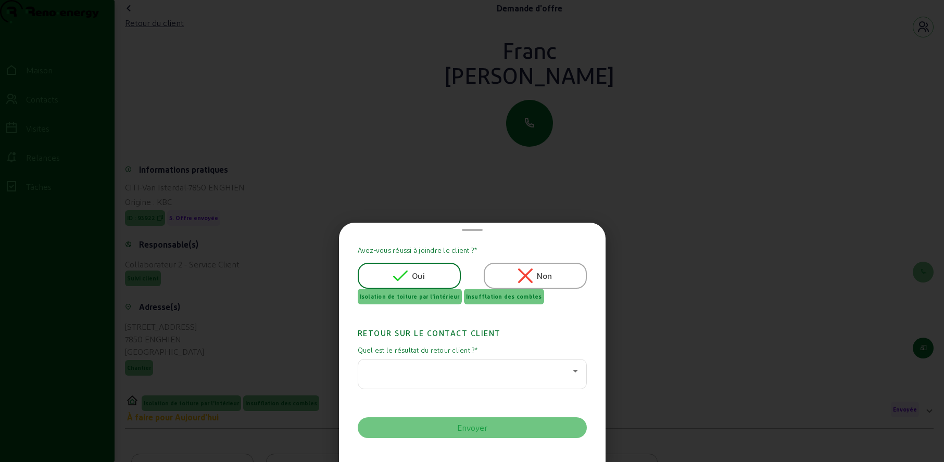
click at [394, 371] on div at bounding box center [469, 371] width 206 height 12
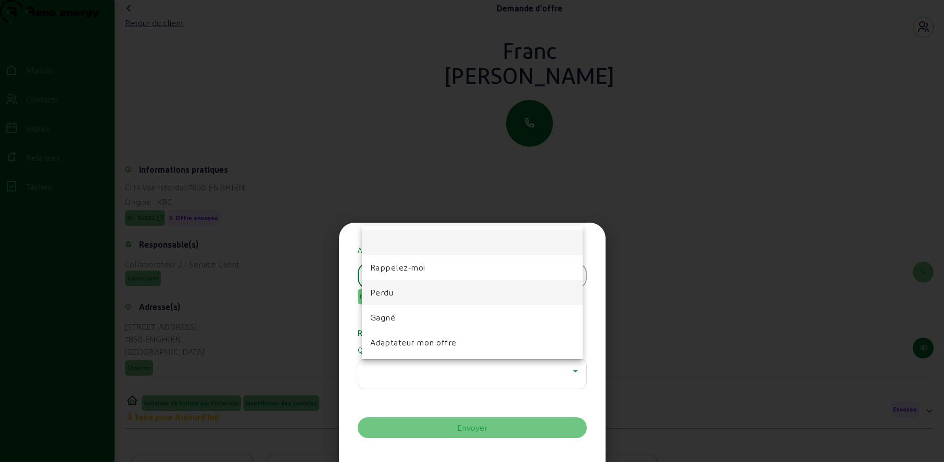
click at [387, 291] on font "Perdu" at bounding box center [381, 292] width 23 height 10
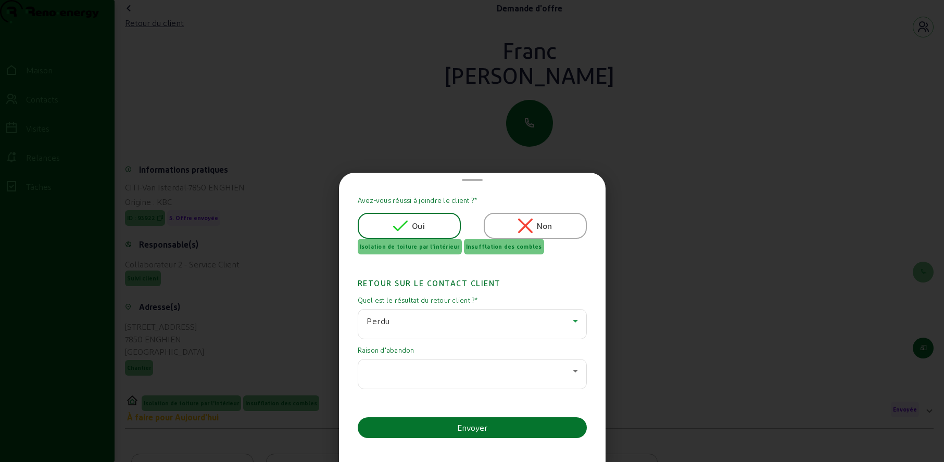
click at [392, 376] on div at bounding box center [469, 371] width 206 height 12
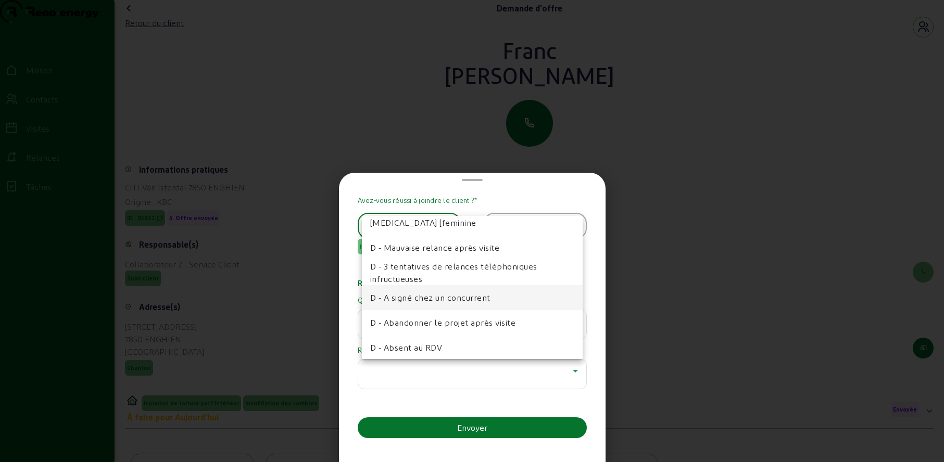
scroll to position [43, 0]
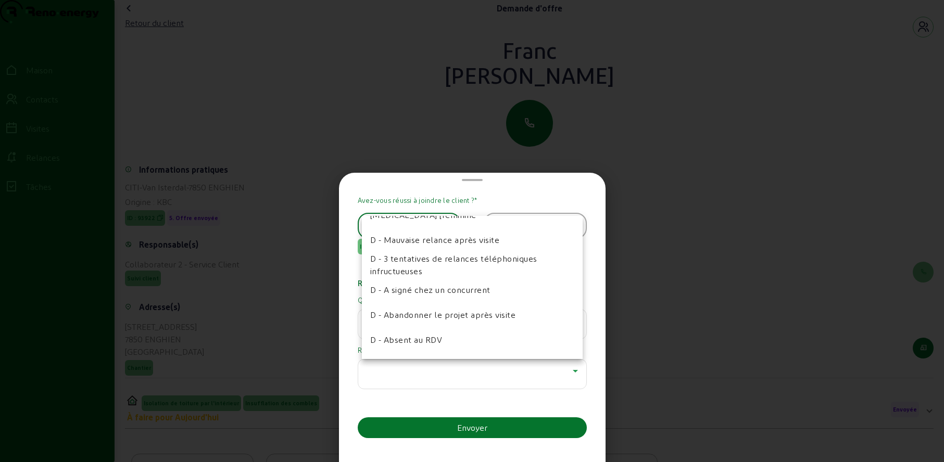
click at [406, 325] on mat-option "D - Abandonner le projet après visite" at bounding box center [472, 314] width 221 height 25
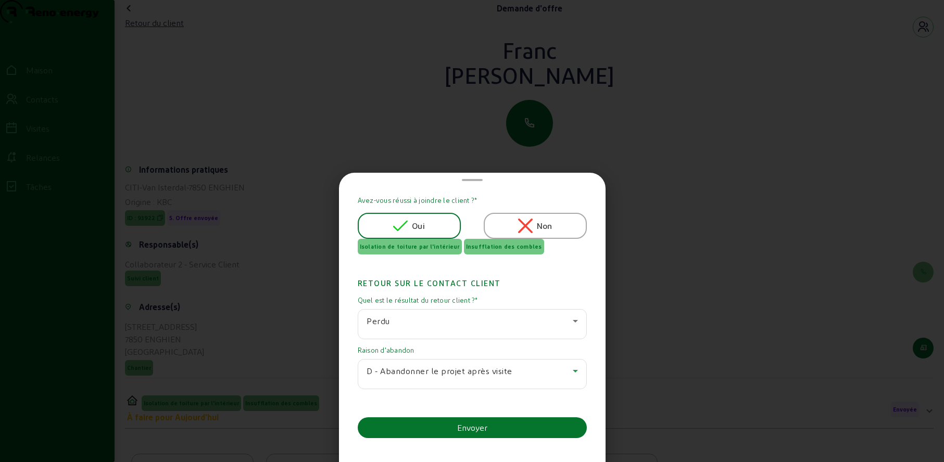
click at [422, 422] on button "Envoyer" at bounding box center [472, 427] width 229 height 21
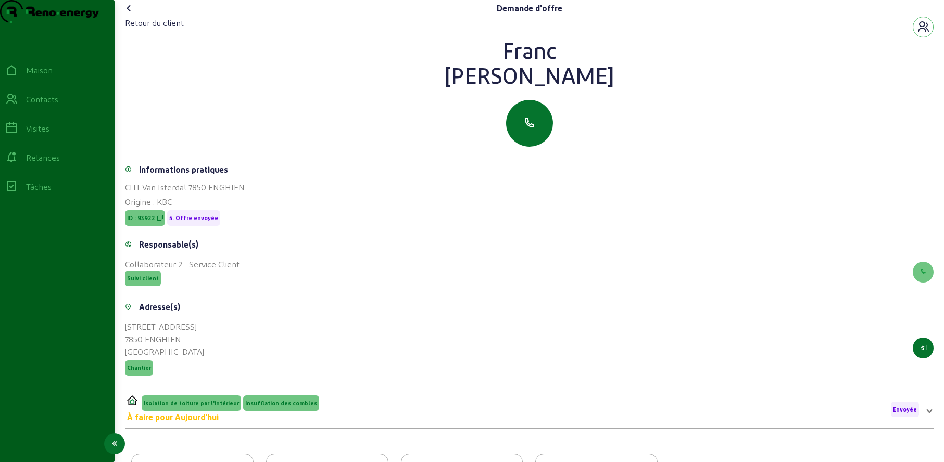
click at [16, 106] on icon at bounding box center [11, 99] width 12 height 12
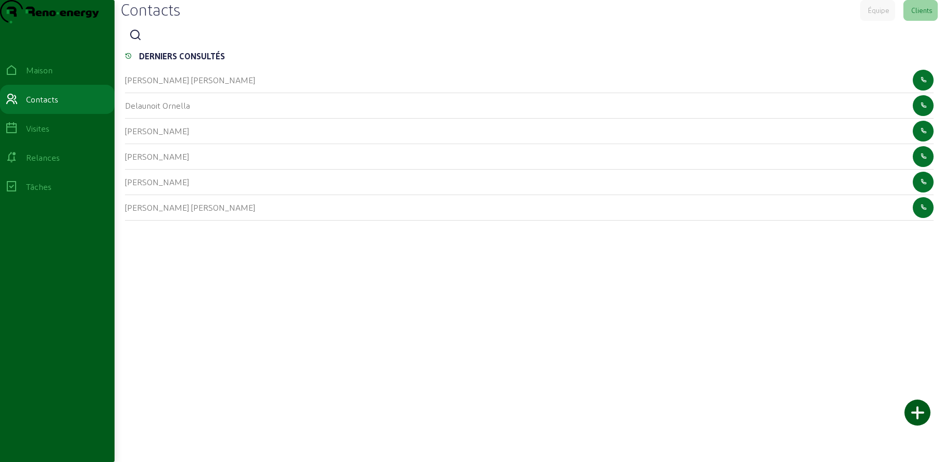
click at [141, 42] on icon at bounding box center [135, 35] width 12 height 12
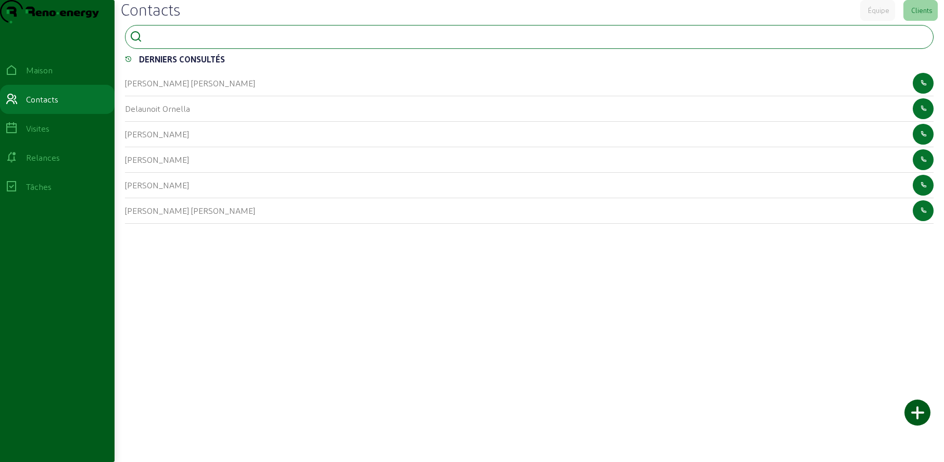
click at [204, 42] on input at bounding box center [193, 36] width 94 height 12
type input "nys"
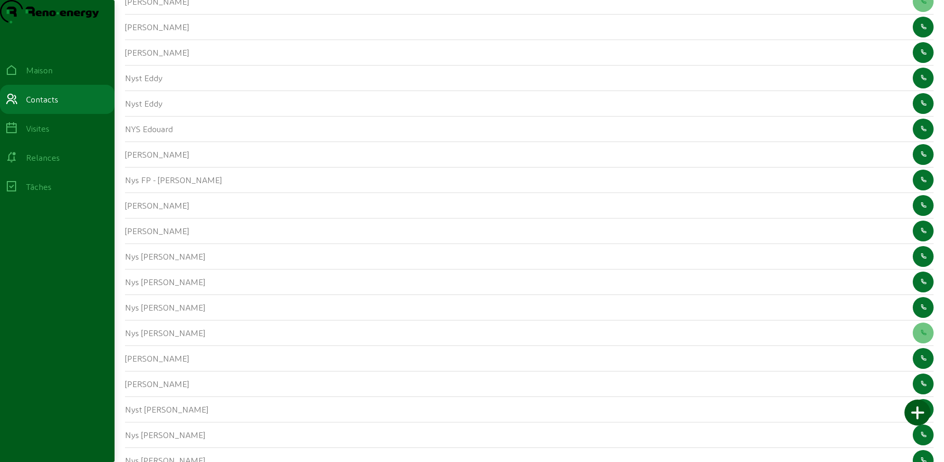
scroll to position [518, 0]
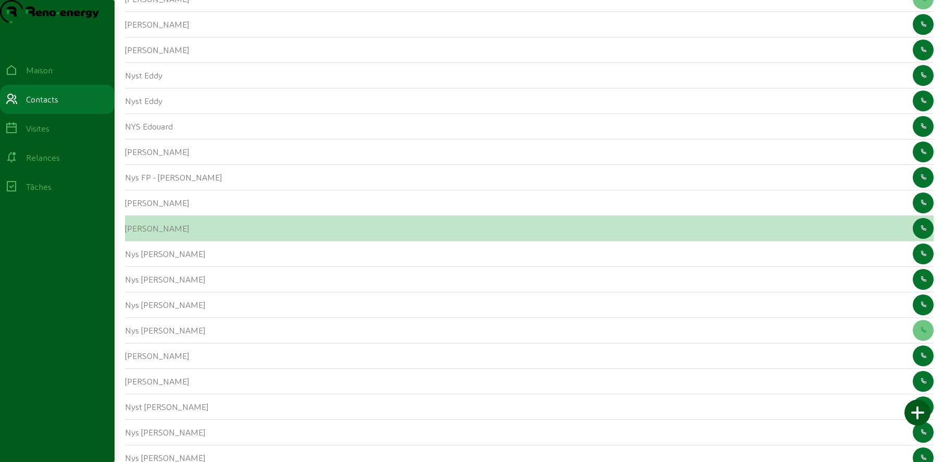
click at [129, 233] on font "[PERSON_NAME]" at bounding box center [157, 228] width 64 height 10
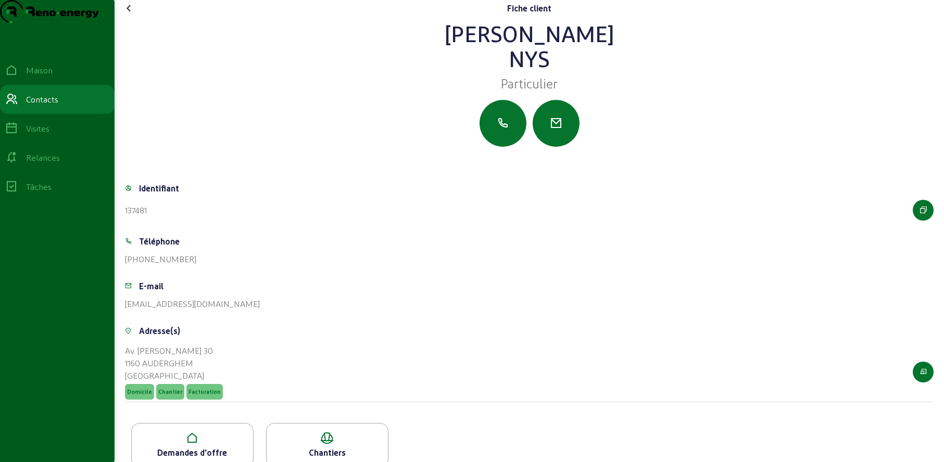
scroll to position [39, 0]
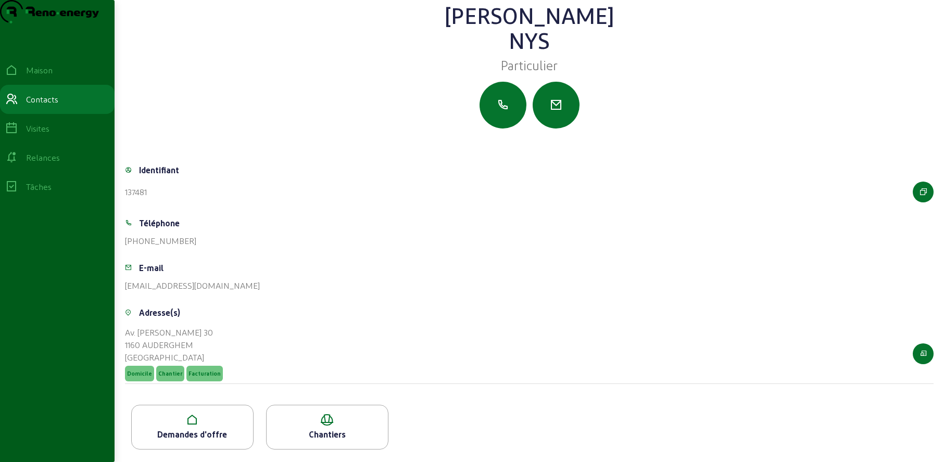
click at [200, 425] on icon at bounding box center [192, 420] width 121 height 12
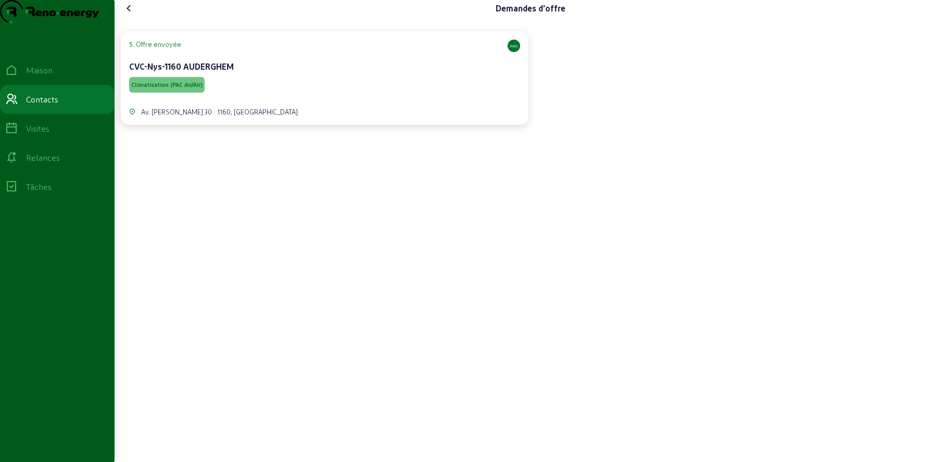
click at [302, 117] on div "Av. [PERSON_NAME] 30 1160, [GEOGRAPHIC_DATA]" at bounding box center [324, 106] width 391 height 22
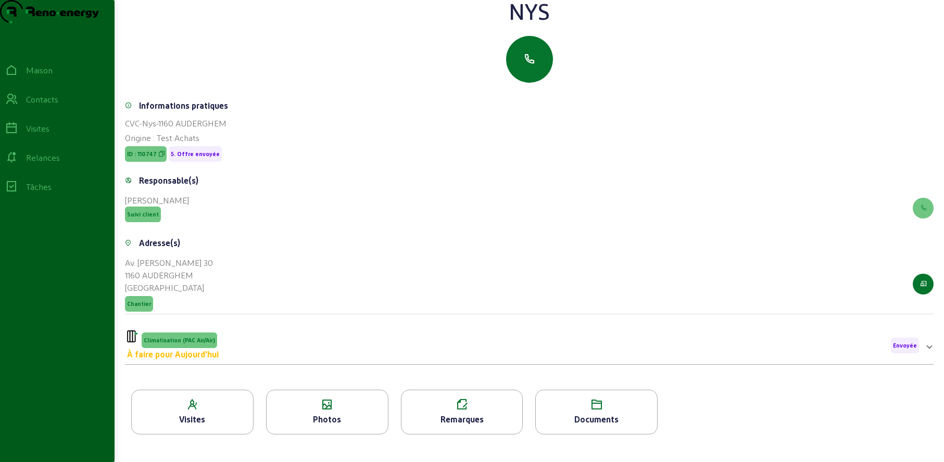
scroll to position [133, 0]
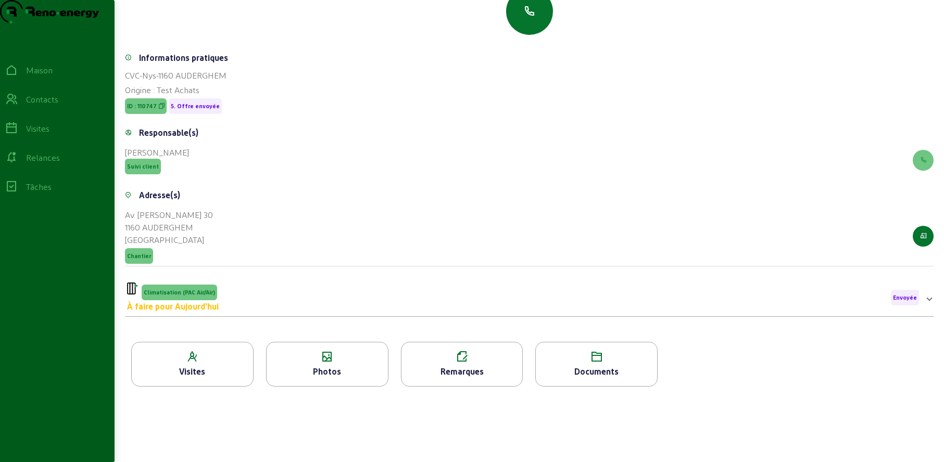
click at [335, 359] on icon at bounding box center [327, 357] width 121 height 12
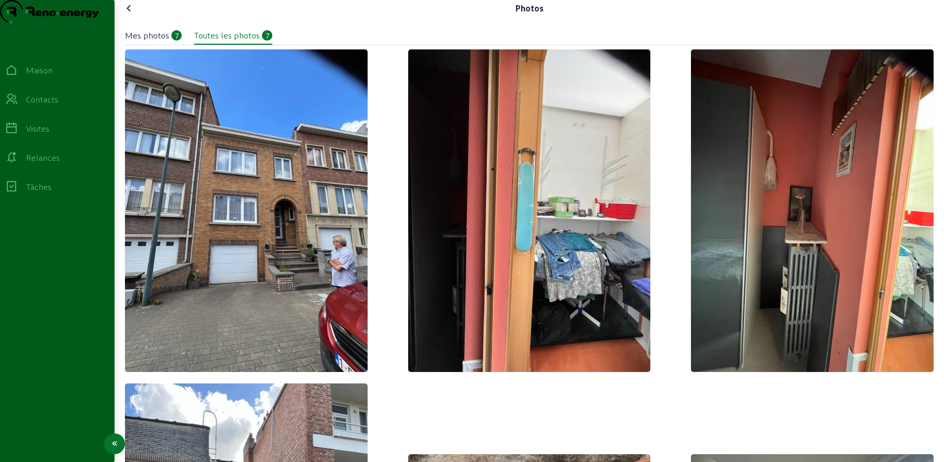
click at [18, 106] on icon at bounding box center [11, 99] width 12 height 12
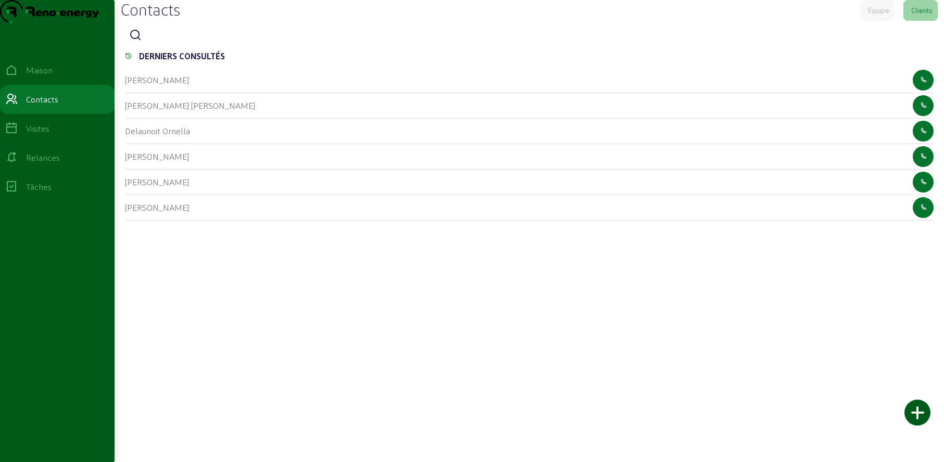
click at [141, 42] on icon at bounding box center [135, 35] width 12 height 12
click at [181, 42] on input at bounding box center [193, 36] width 94 height 12
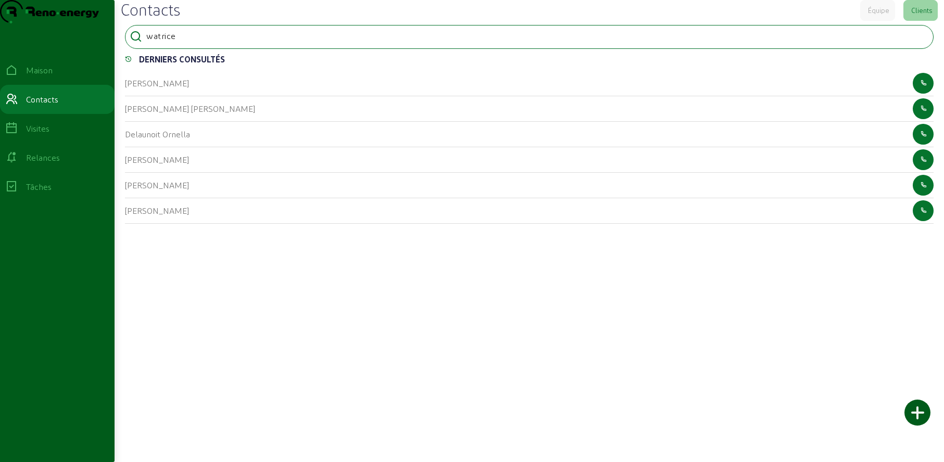
type input "watrice"
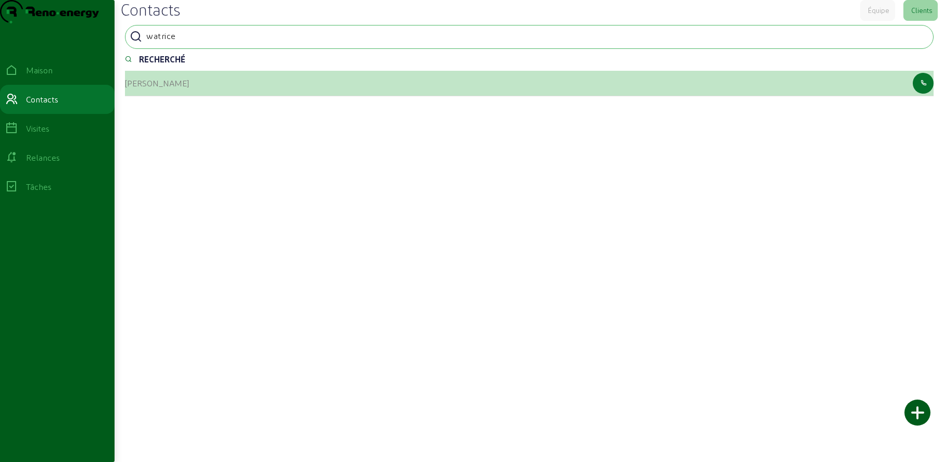
click at [129, 88] on font "[PERSON_NAME]" at bounding box center [157, 83] width 64 height 10
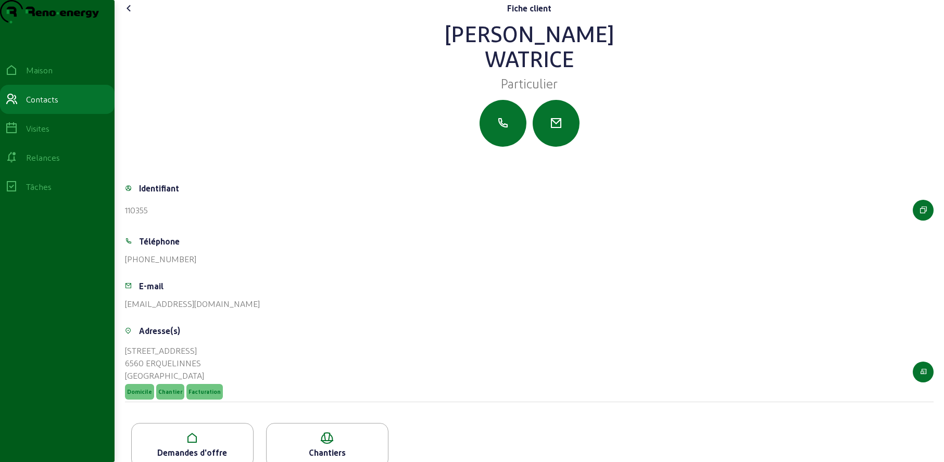
scroll to position [39, 0]
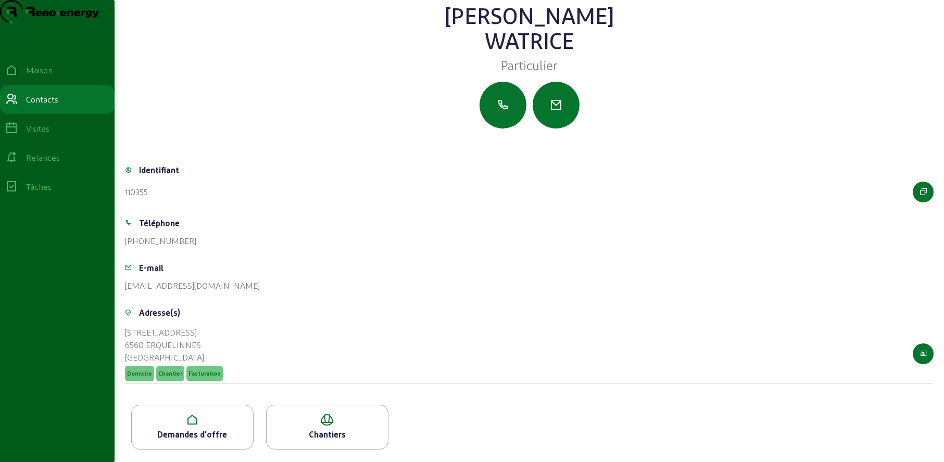
click at [195, 435] on font "Demandes d'offre" at bounding box center [192, 434] width 70 height 10
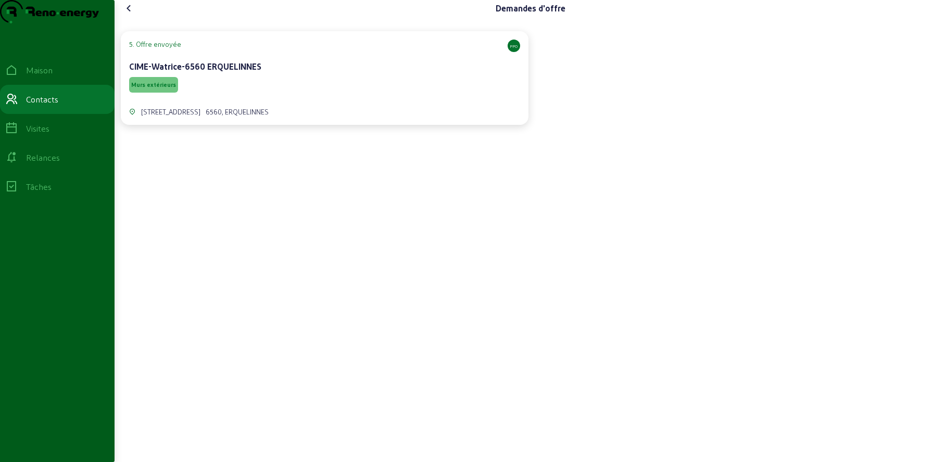
click at [303, 75] on div "5. Offre envoyée PPO CIME-Watrice-6560 ERQUELINNES" at bounding box center [324, 57] width 391 height 35
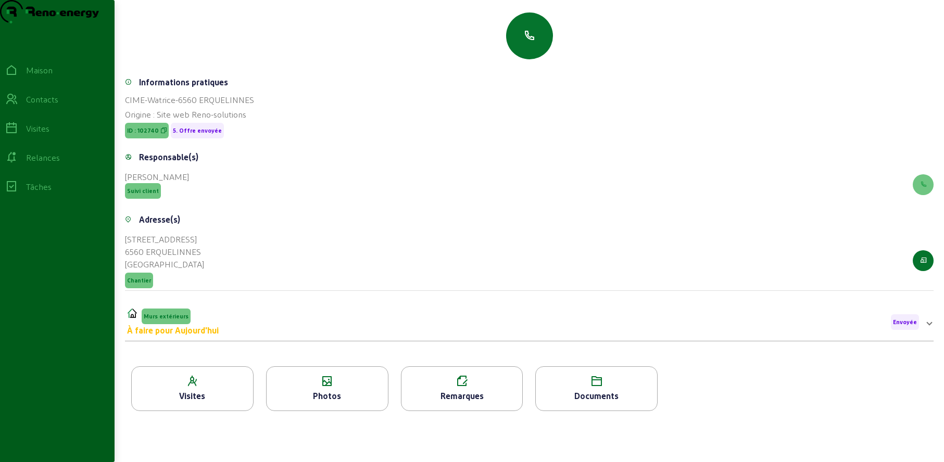
scroll to position [133, 0]
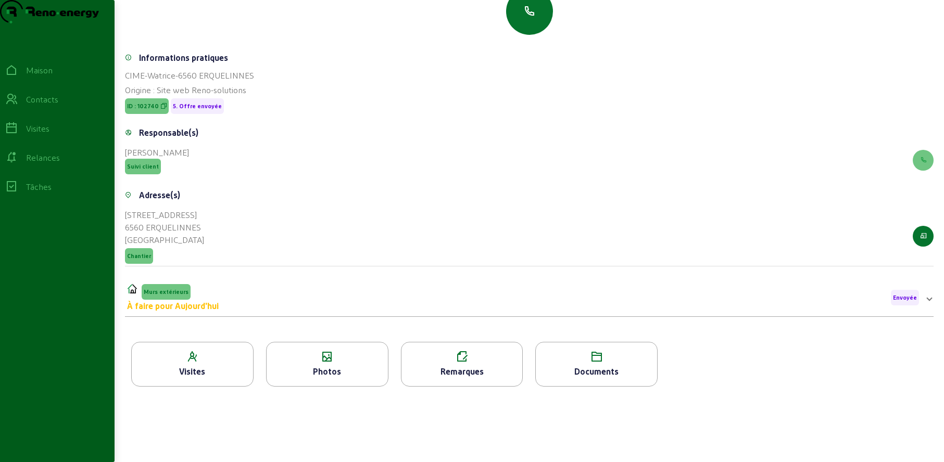
click at [324, 367] on font "Photos" at bounding box center [327, 371] width 28 height 10
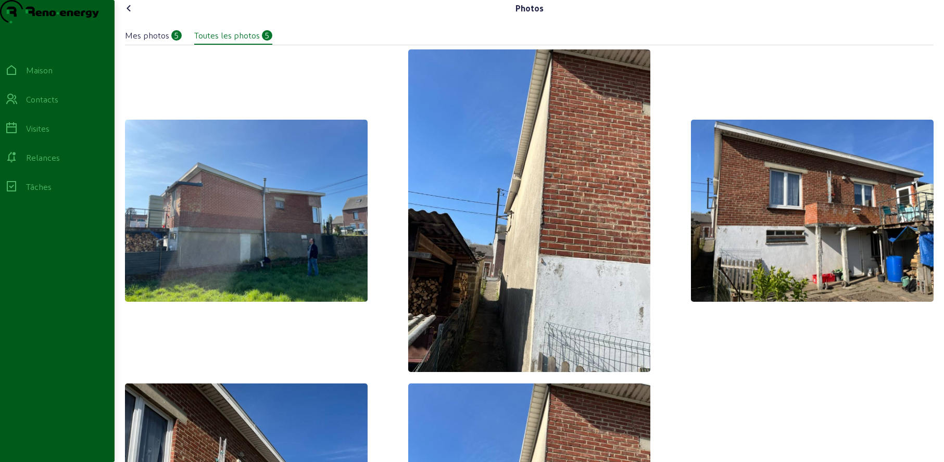
click at [130, 15] on icon at bounding box center [129, 8] width 12 height 12
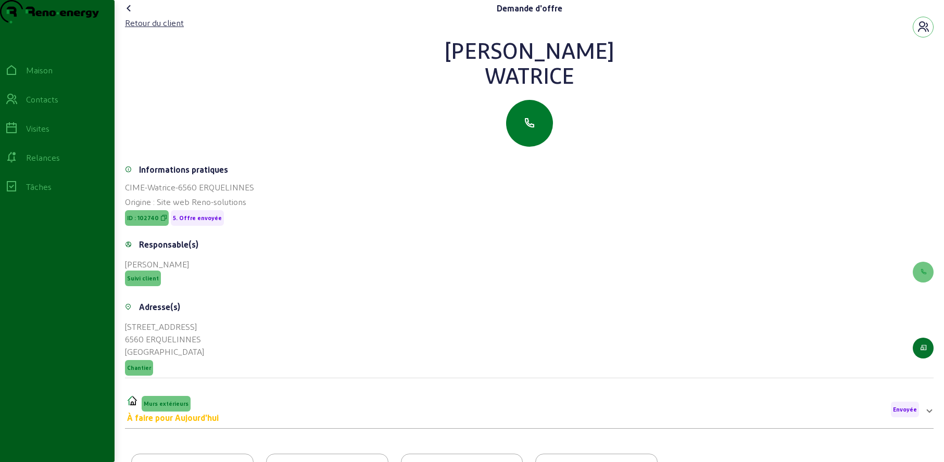
click at [527, 130] on icon "button" at bounding box center [529, 123] width 12 height 12
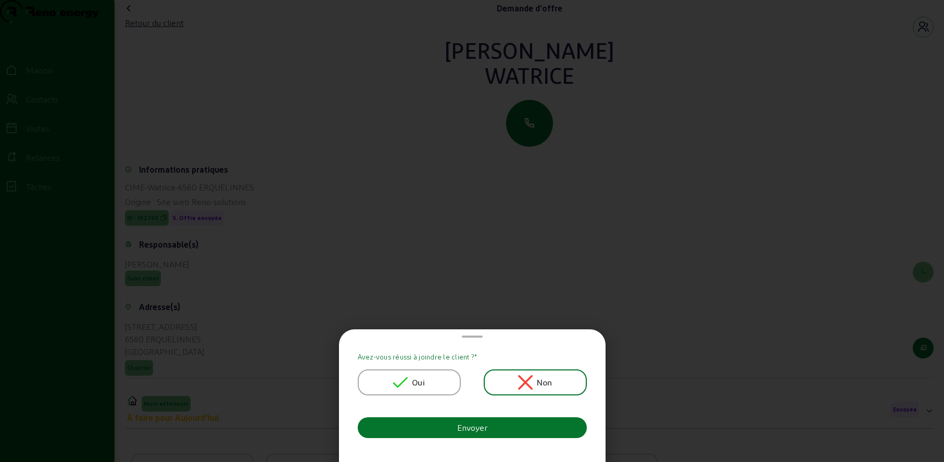
click at [431, 387] on div "Oui" at bounding box center [409, 383] width 103 height 26
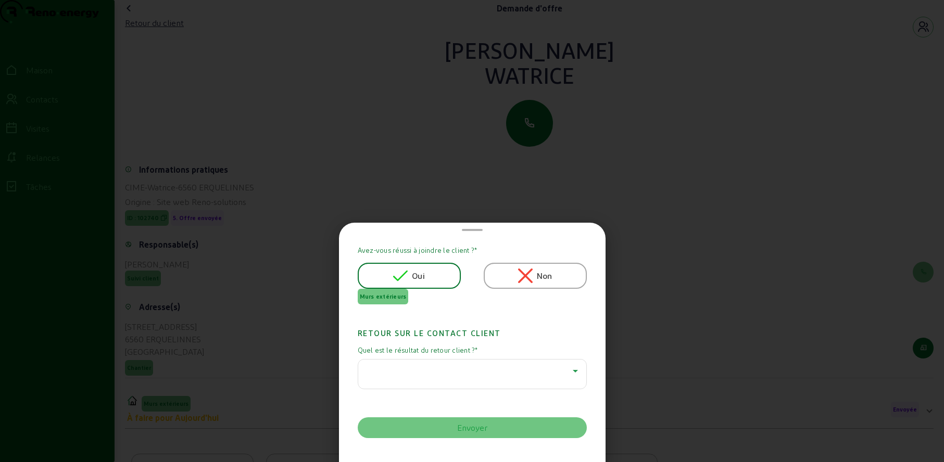
click at [430, 369] on div at bounding box center [469, 371] width 206 height 12
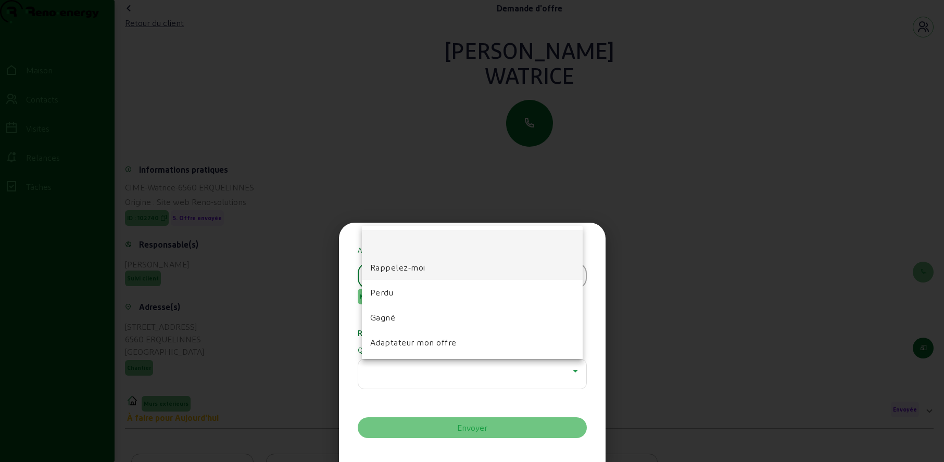
click at [403, 268] on font "Rappelez-moi" at bounding box center [397, 267] width 55 height 10
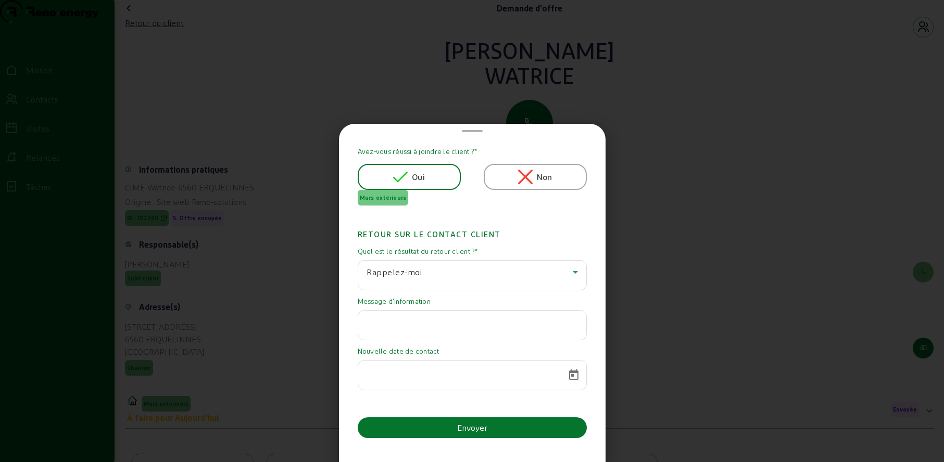
click at [397, 323] on input "text" at bounding box center [471, 322] width 211 height 12
paste input "Bonjour, ce projet est remis à plus tard. D'autres impératifs"
type input "Bonjour, ce projet est remis à plus tard. D'autres impératifs"
click at [570, 372] on span "Calendrier ouvert" at bounding box center [573, 375] width 25 height 25
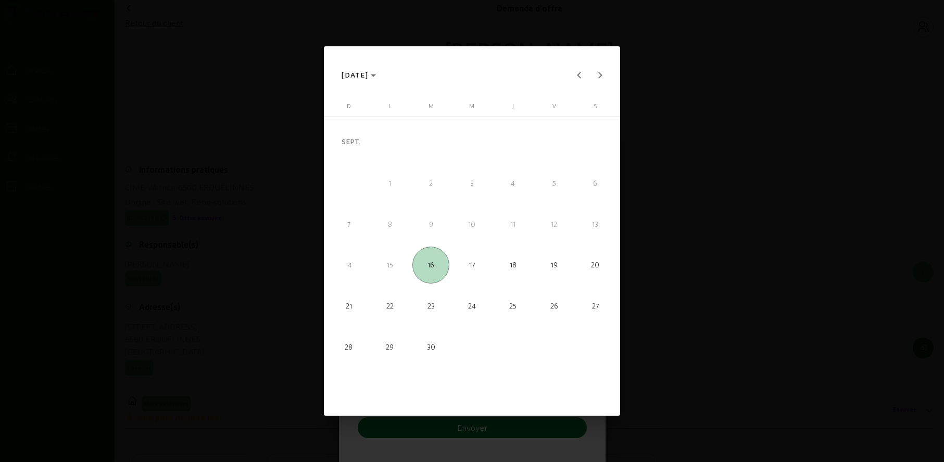
scroll to position [0, 0]
click at [376, 73] on span "[DATE]" at bounding box center [358, 75] width 34 height 12
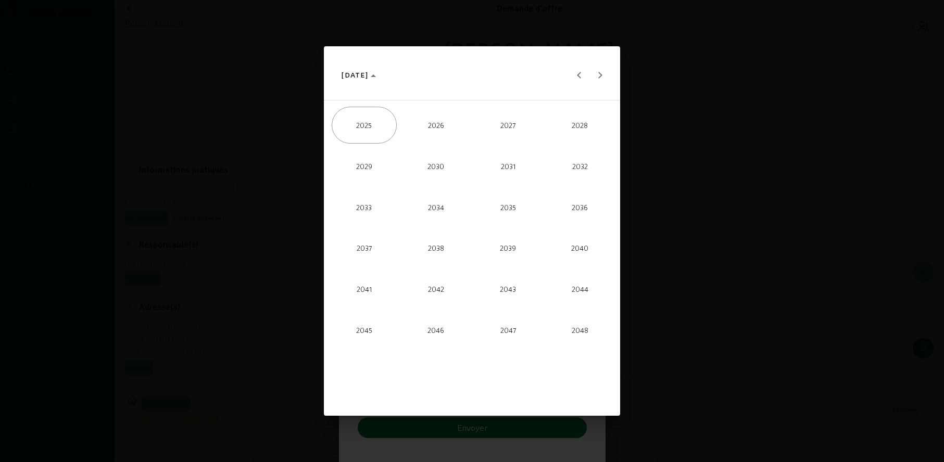
click at [436, 120] on span "2026" at bounding box center [435, 125] width 65 height 37
click at [361, 239] on span "SEPT." at bounding box center [364, 249] width 65 height 37
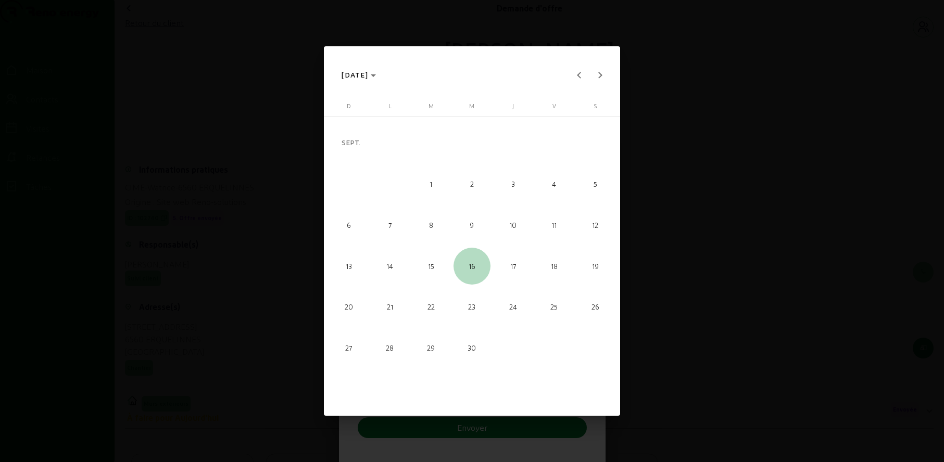
click at [474, 265] on font "16" at bounding box center [472, 266] width 7 height 8
type input "[DATE]"
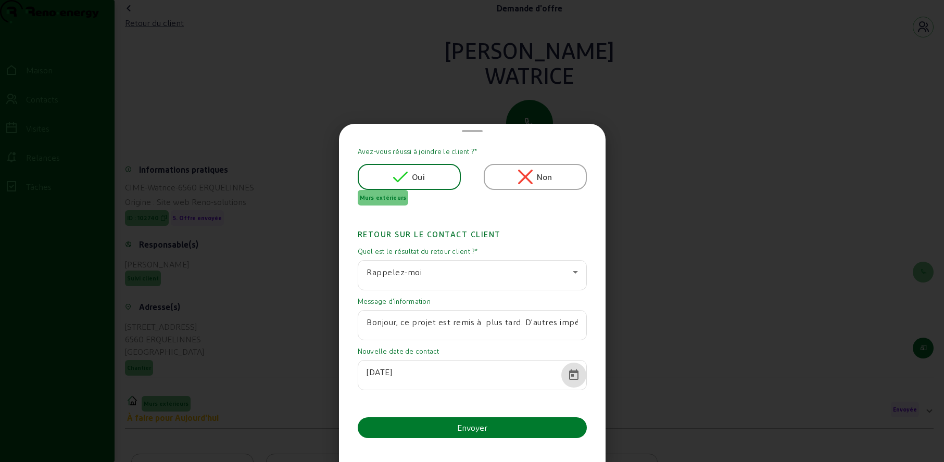
click at [450, 431] on button "Envoyer" at bounding box center [472, 427] width 229 height 21
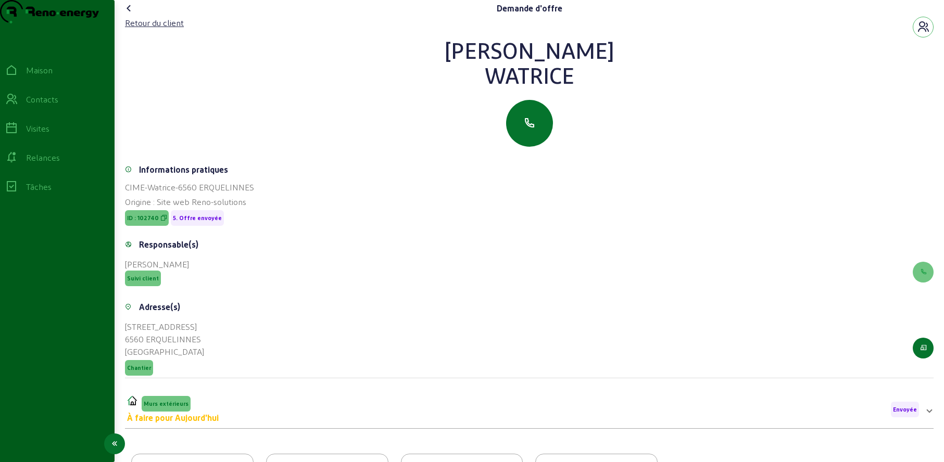
click at [18, 164] on icon at bounding box center [11, 157] width 12 height 12
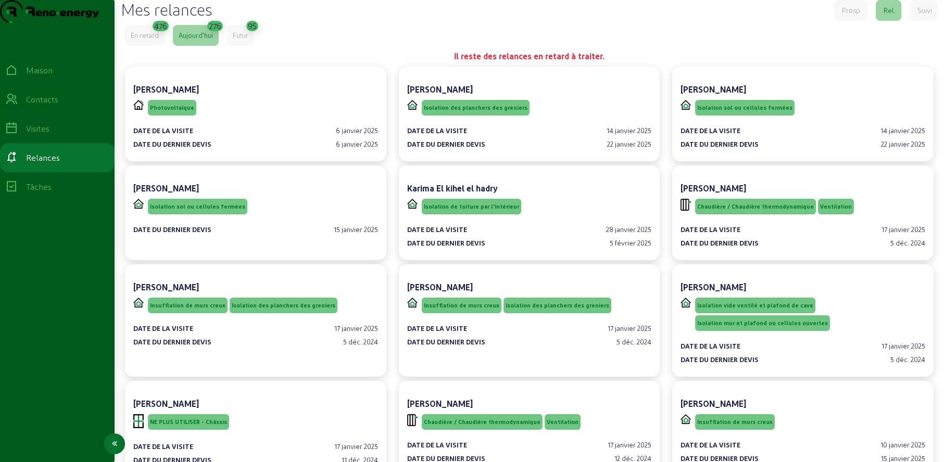
click at [23, 114] on link "Contacts" at bounding box center [57, 99] width 115 height 29
